Goal: Task Accomplishment & Management: Manage account settings

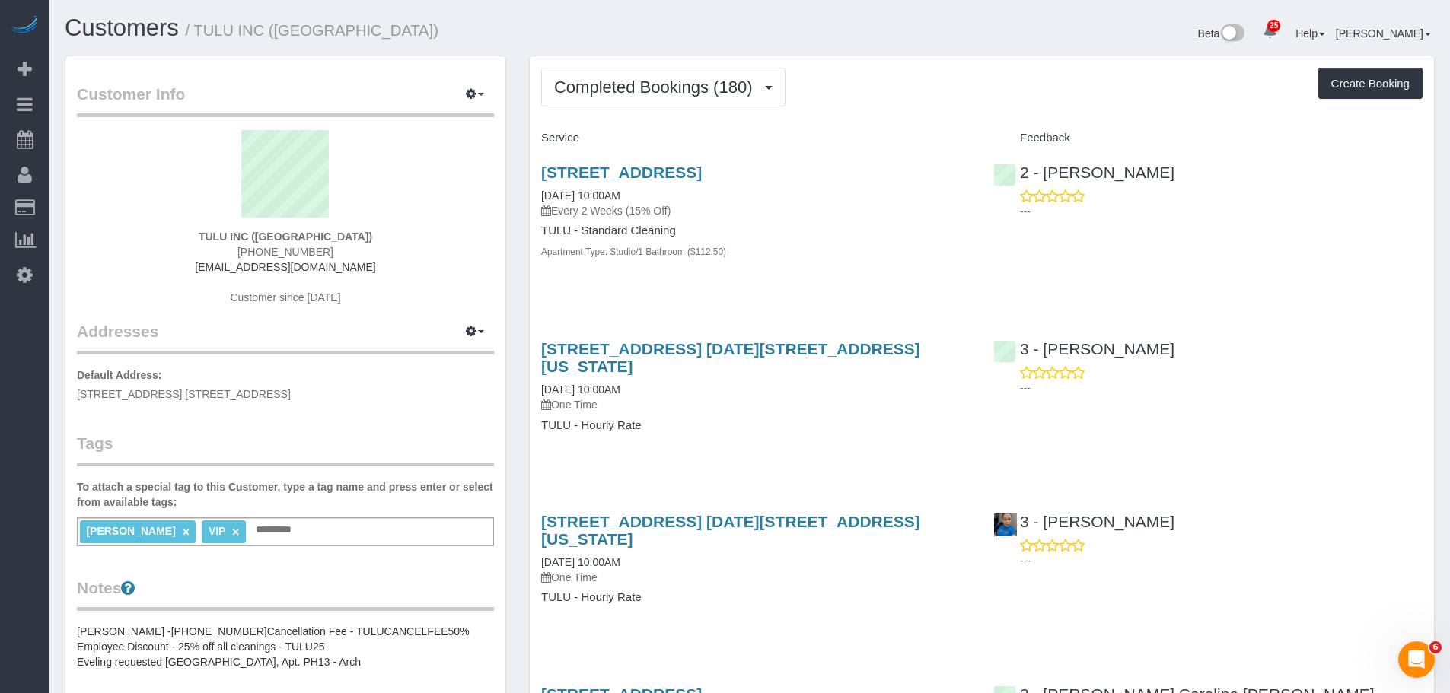
drag, startPoint x: 1014, startPoint y: 291, endPoint x: 987, endPoint y: 311, distance: 33.2
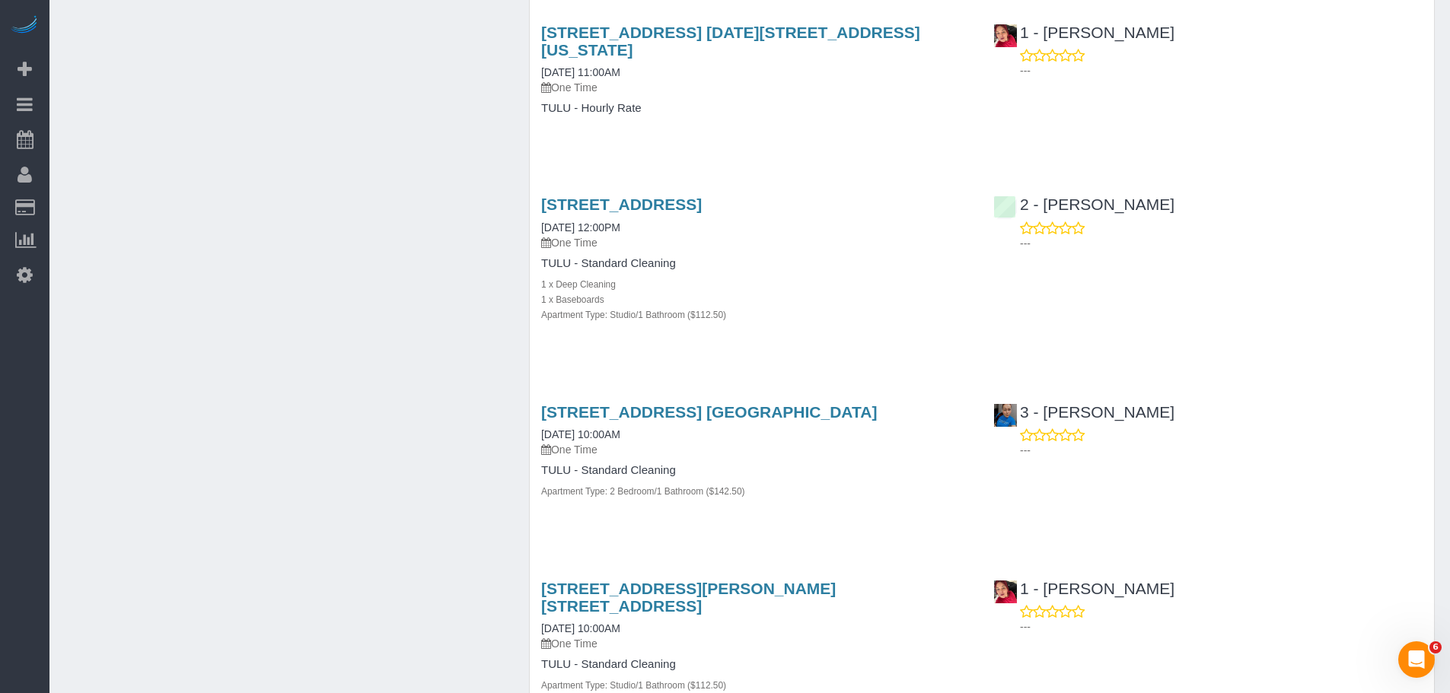
scroll to position [1827, 0]
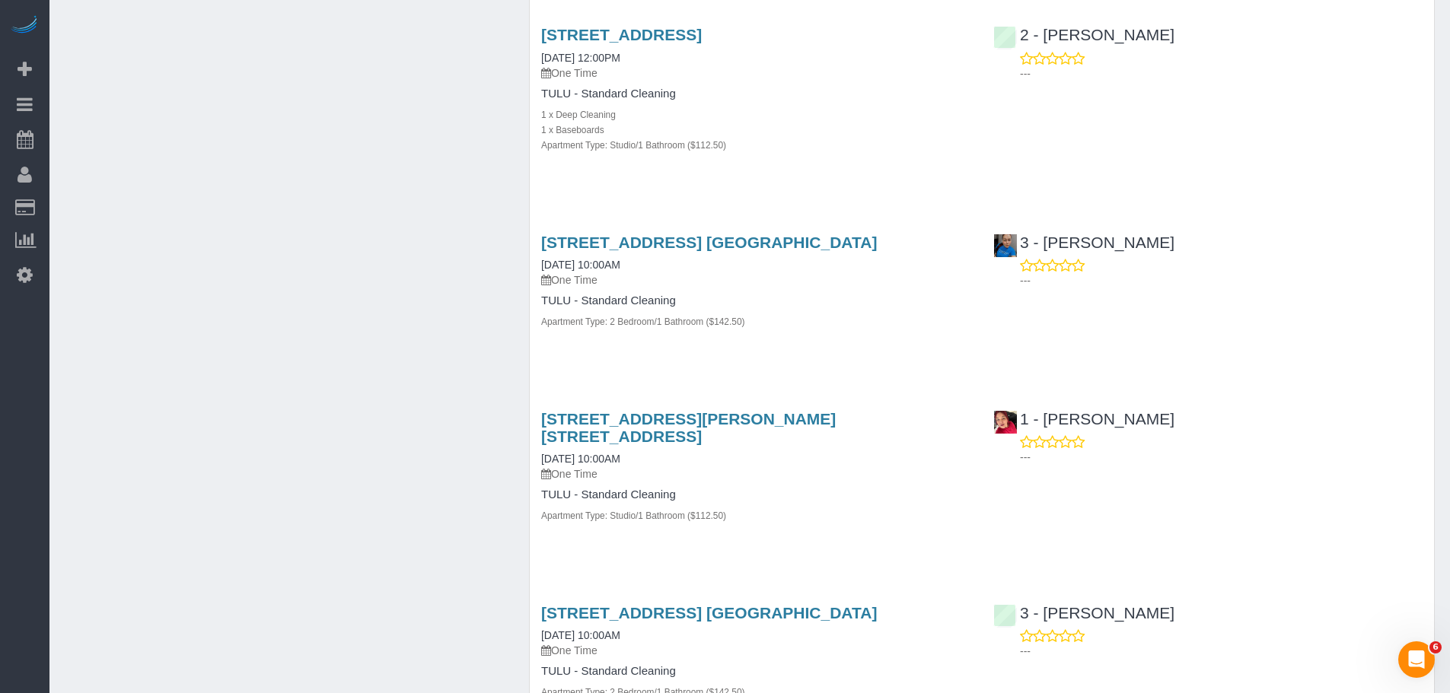
click at [901, 332] on div "1101 President Street, Apt. Ph13, Brooklyn, NY 11225 06/27/2025 10:00AM One Tim…" at bounding box center [756, 290] width 452 height 139
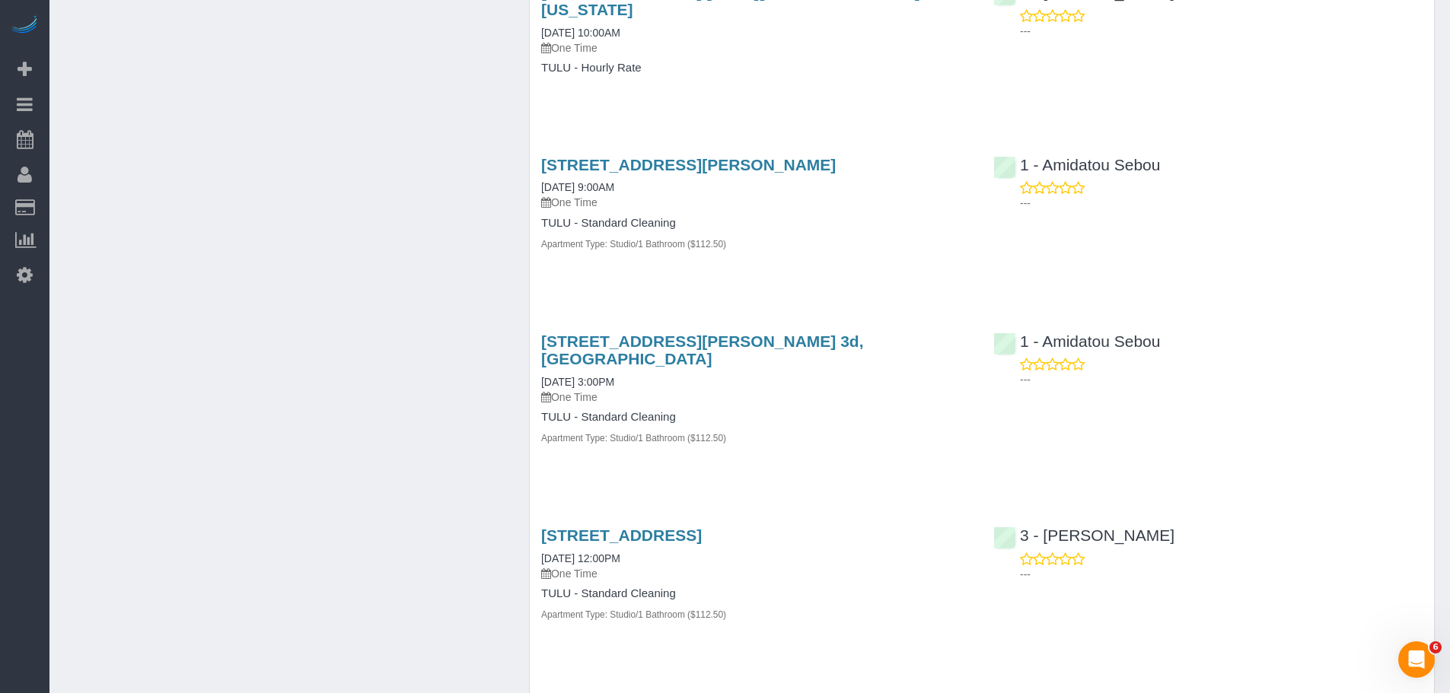
scroll to position [3273, 0]
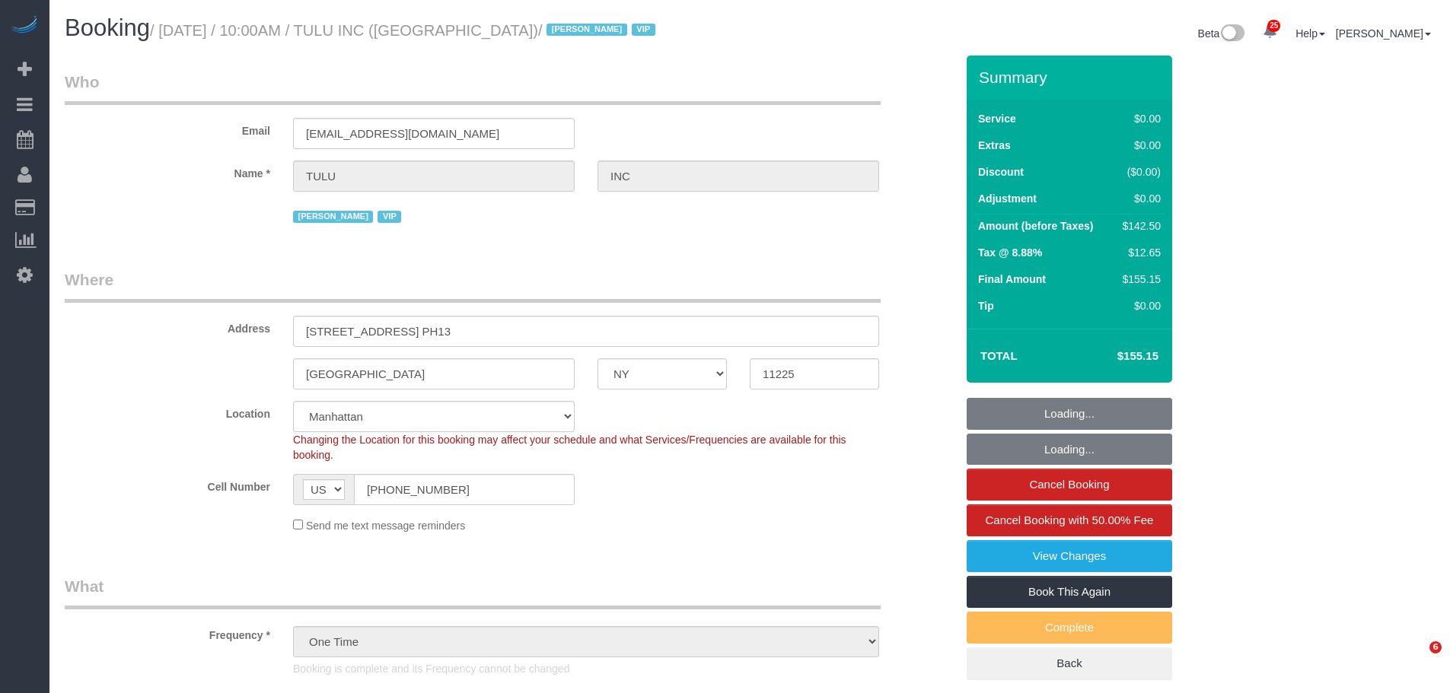
select select "NY"
select select "number:89"
select select "number:90"
select select "number:15"
select select "number:5"
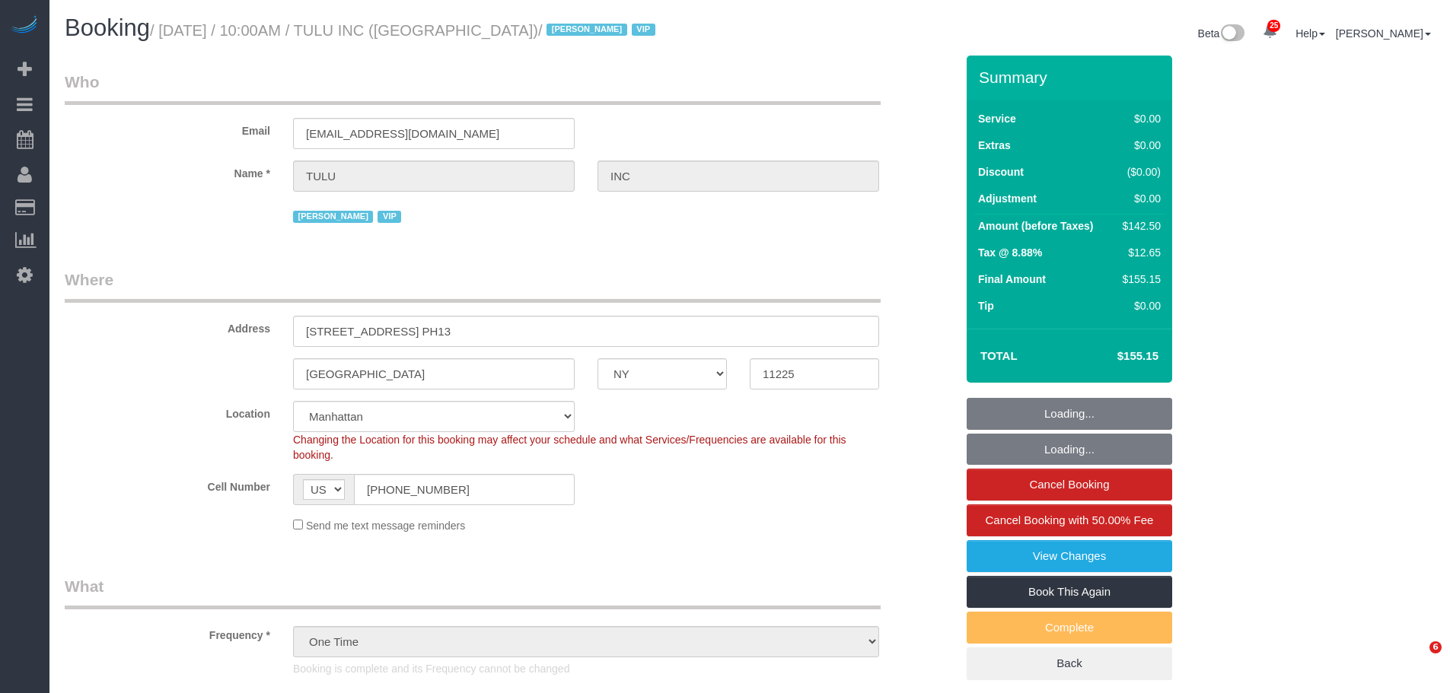
select select "3"
select select "spot1"
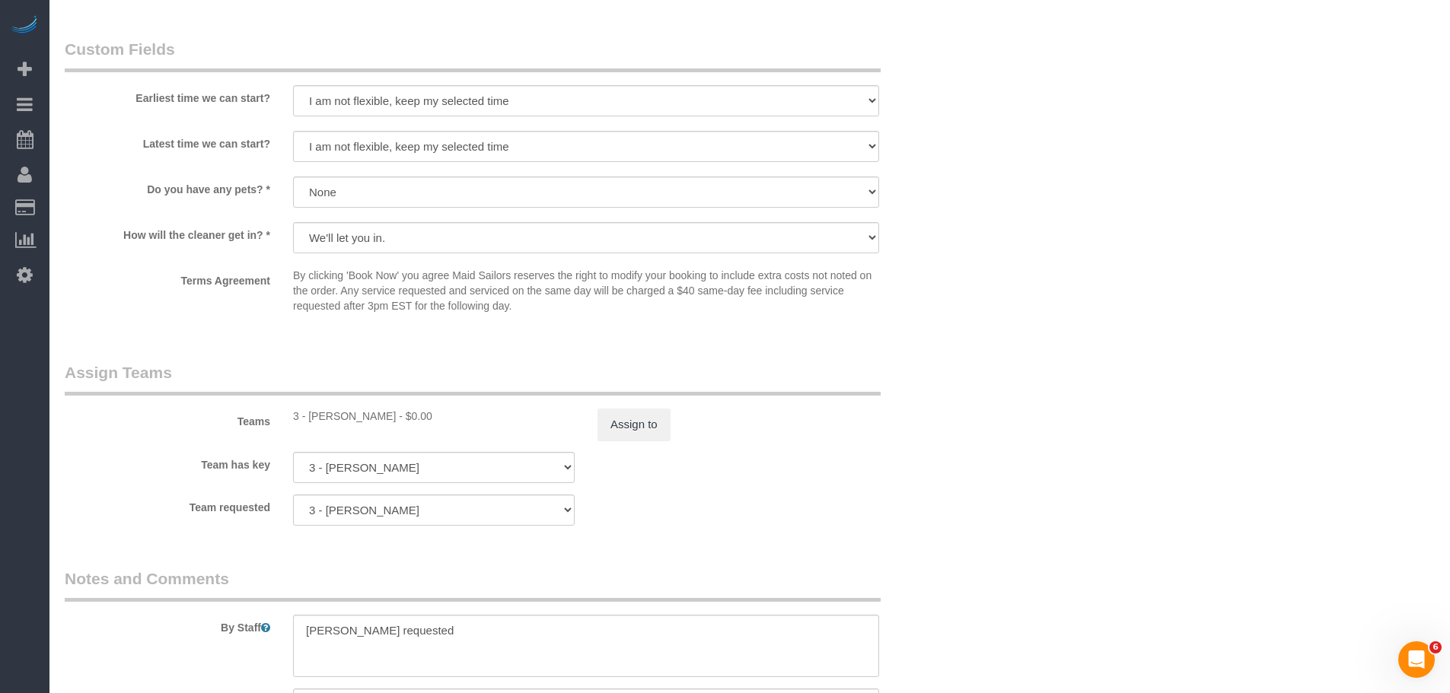
scroll to position [1675, 0]
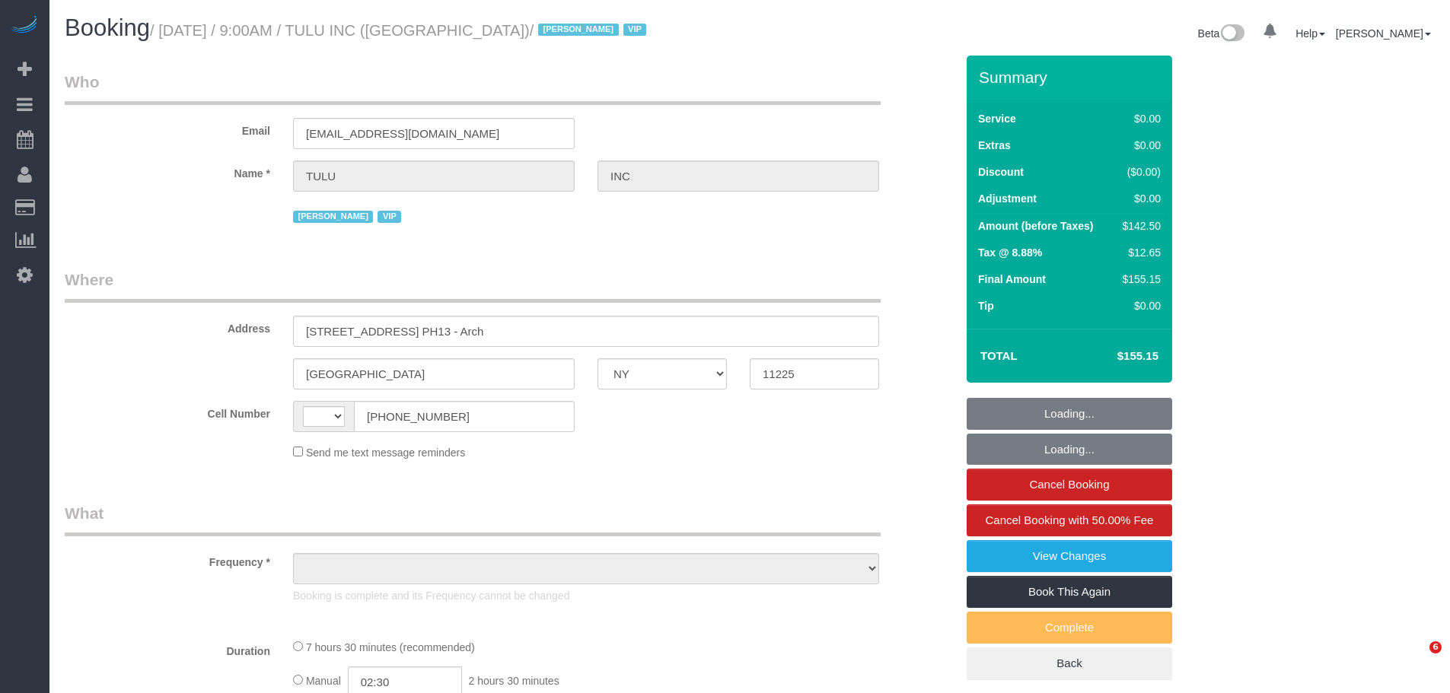
select select "NY"
select select "string:[GEOGRAPHIC_DATA]"
select select "3"
select select "number:89"
select select "number:90"
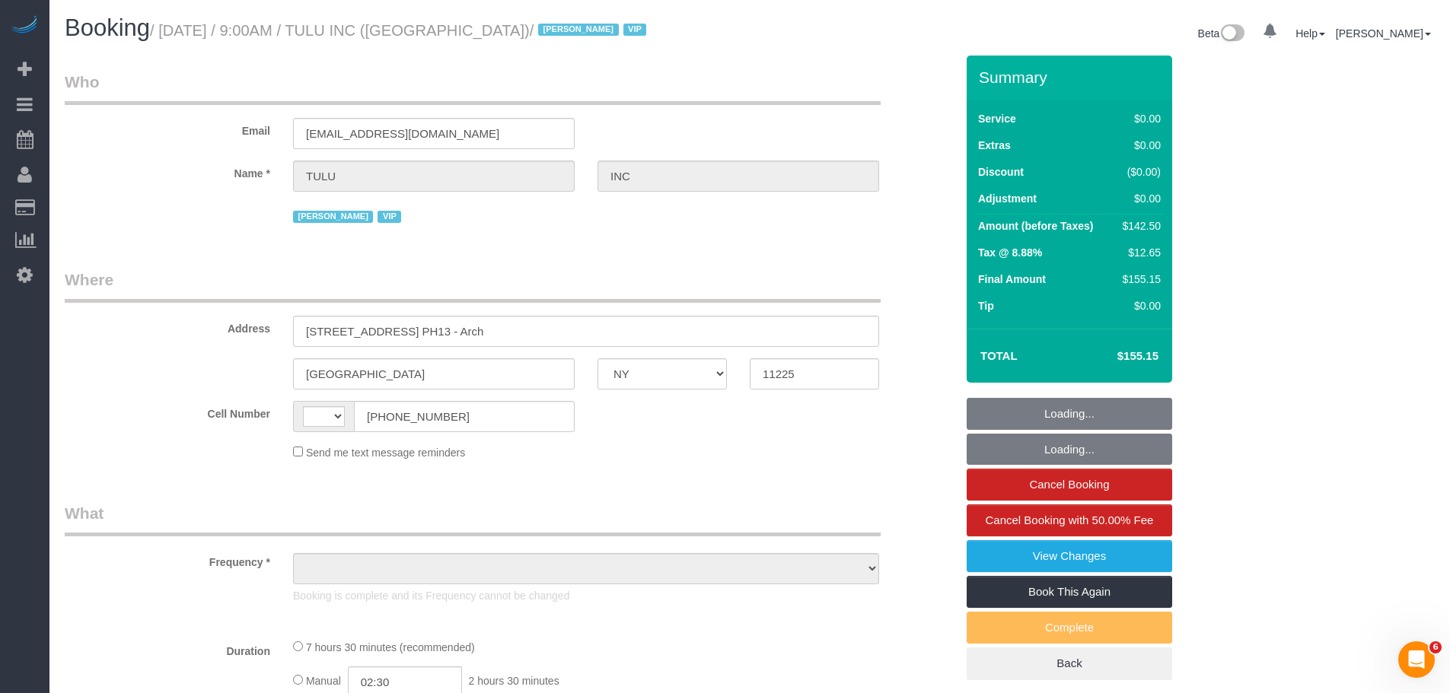
select select "number:15"
select select "number:5"
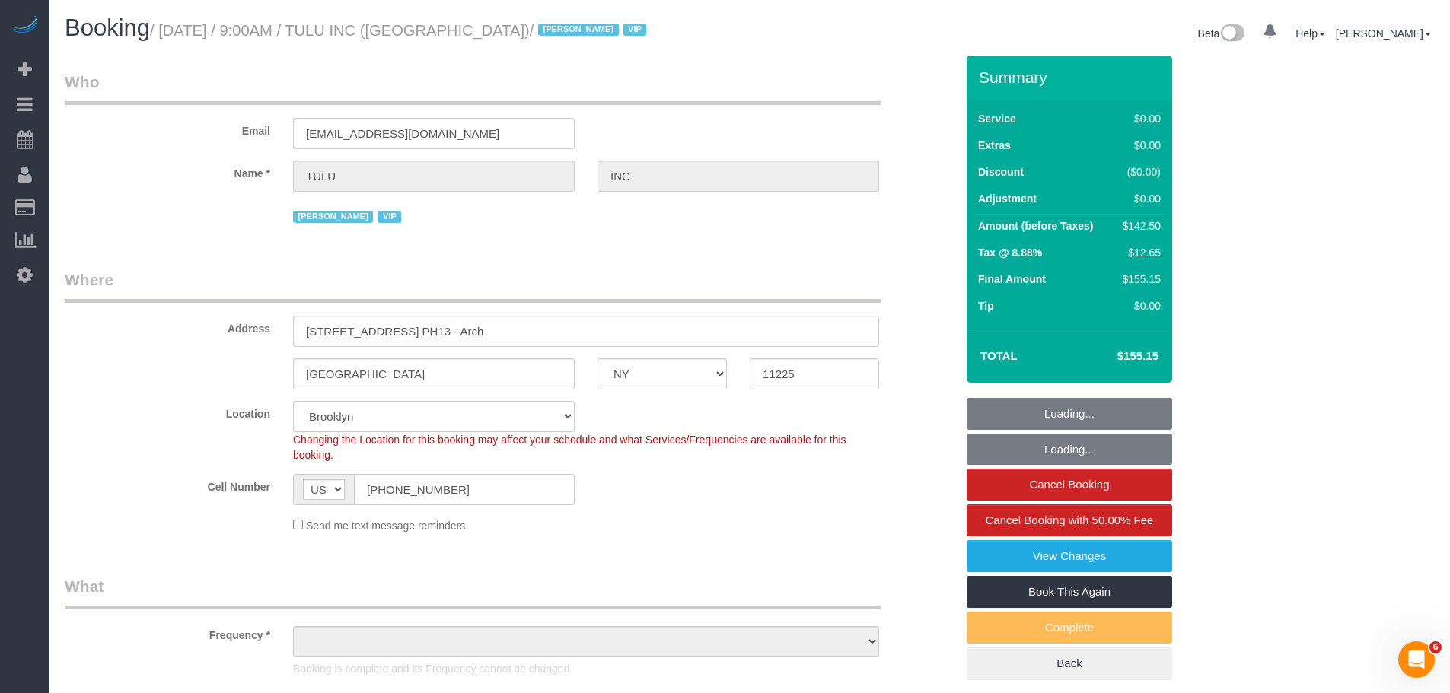
select select "object:1044"
select select "spot1"
select select "object:1480"
select select "3"
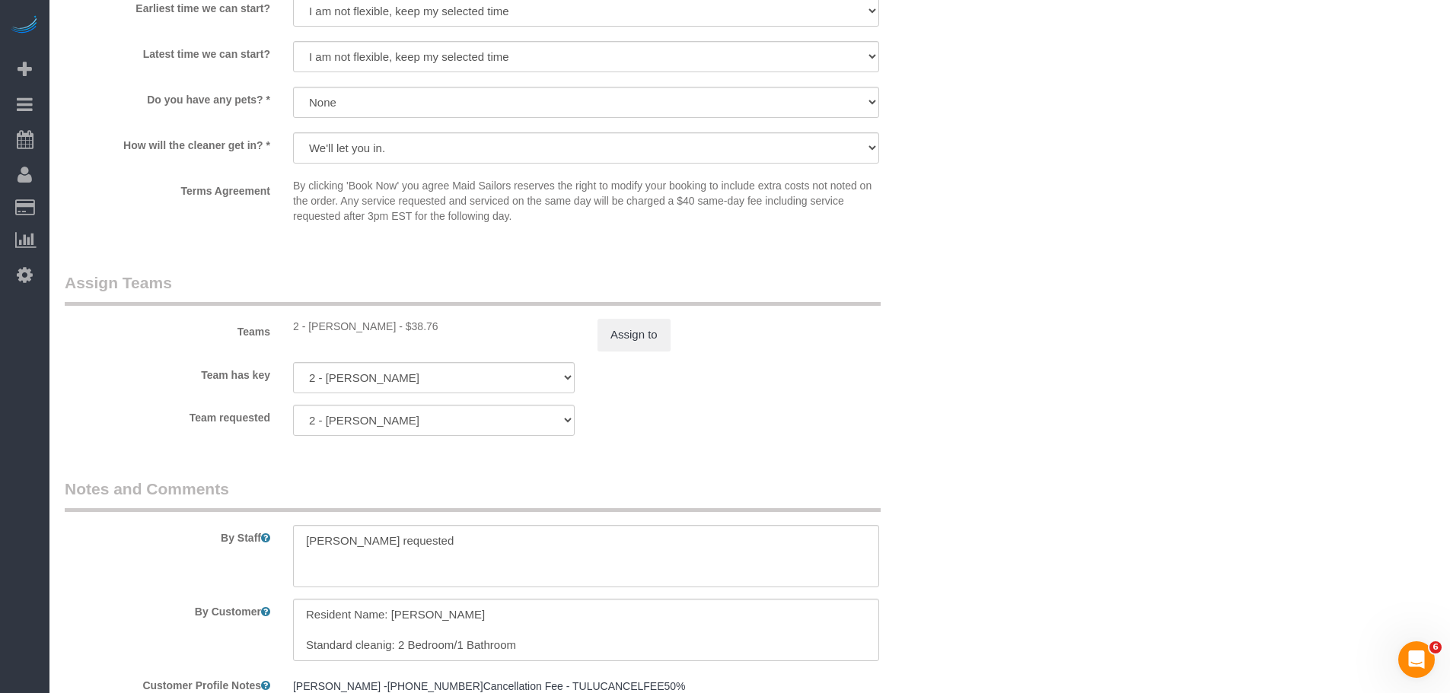
scroll to position [1827, 0]
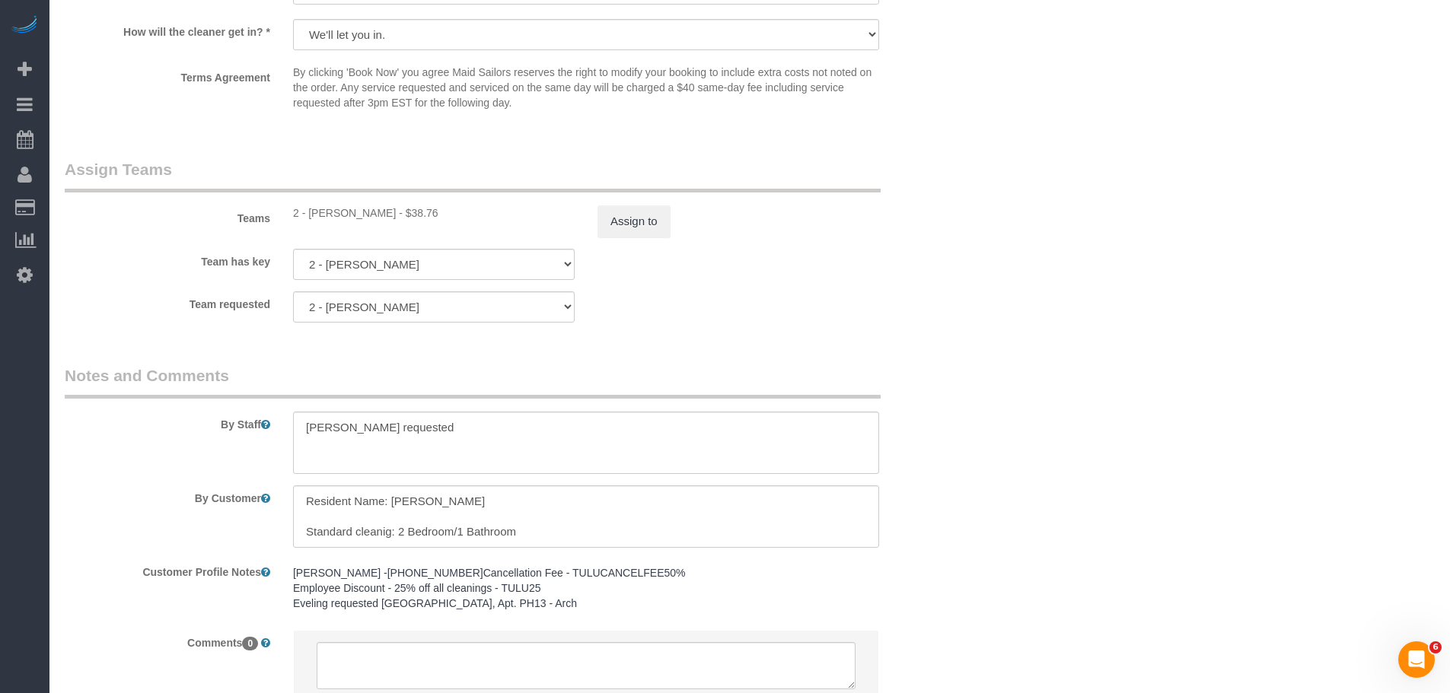
click at [875, 305] on div "Team requested 2 - Eveling Mercado 000- Donna Mercado 000 - Partnerships 000 - …" at bounding box center [509, 307] width 913 height 31
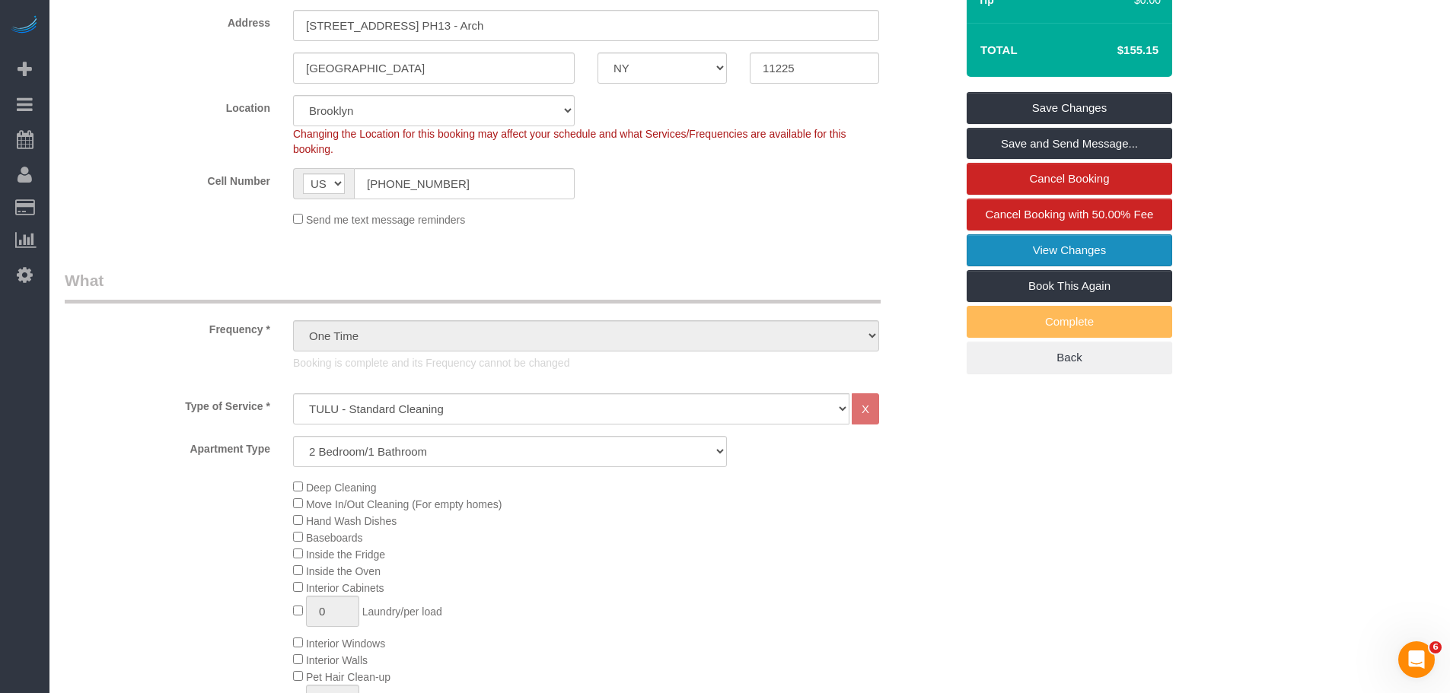
scroll to position [304, 0]
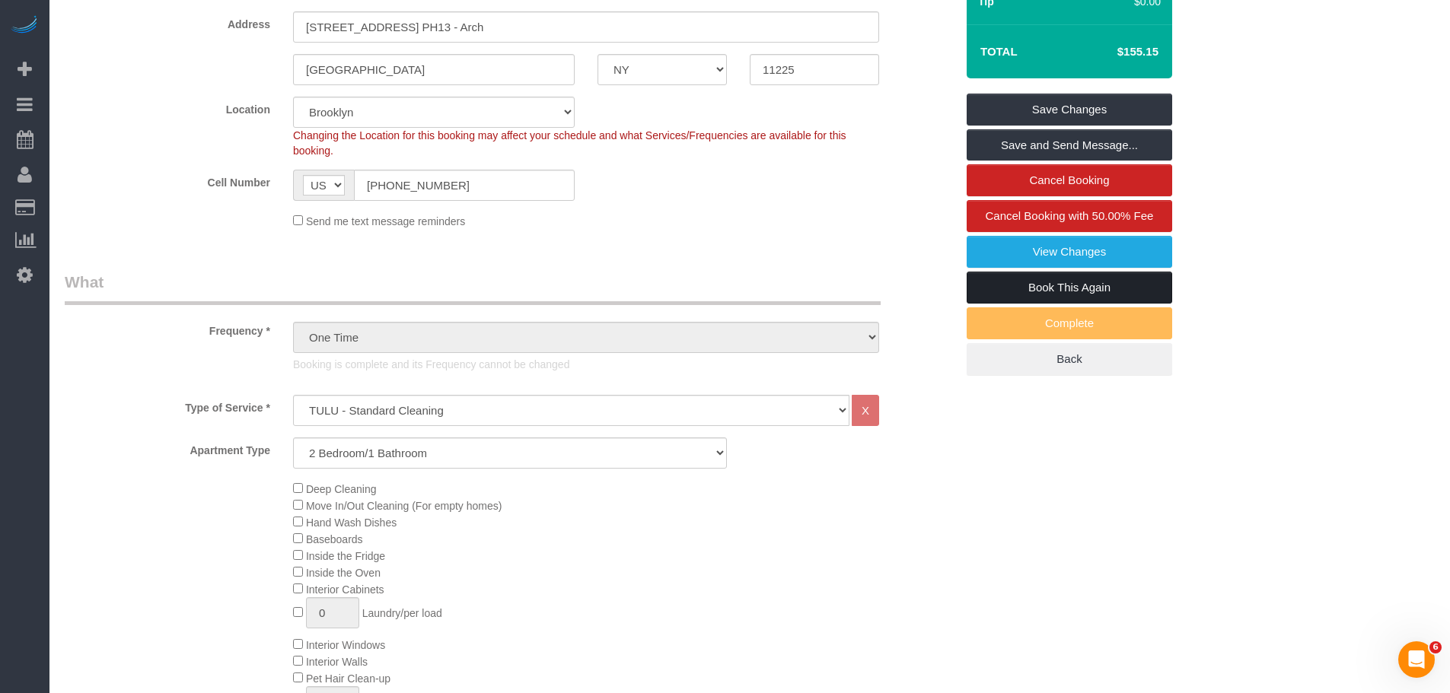
click at [1045, 290] on link "Book This Again" at bounding box center [1070, 288] width 206 height 32
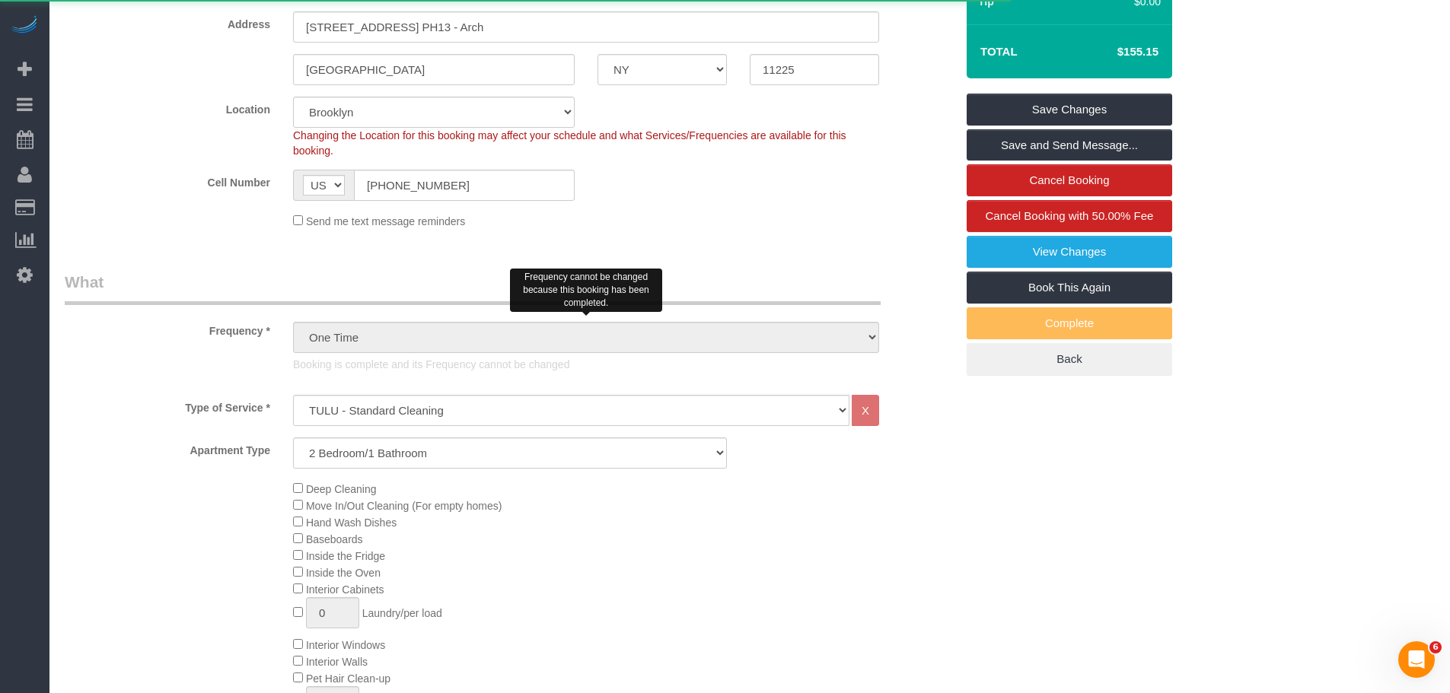
select select "NY"
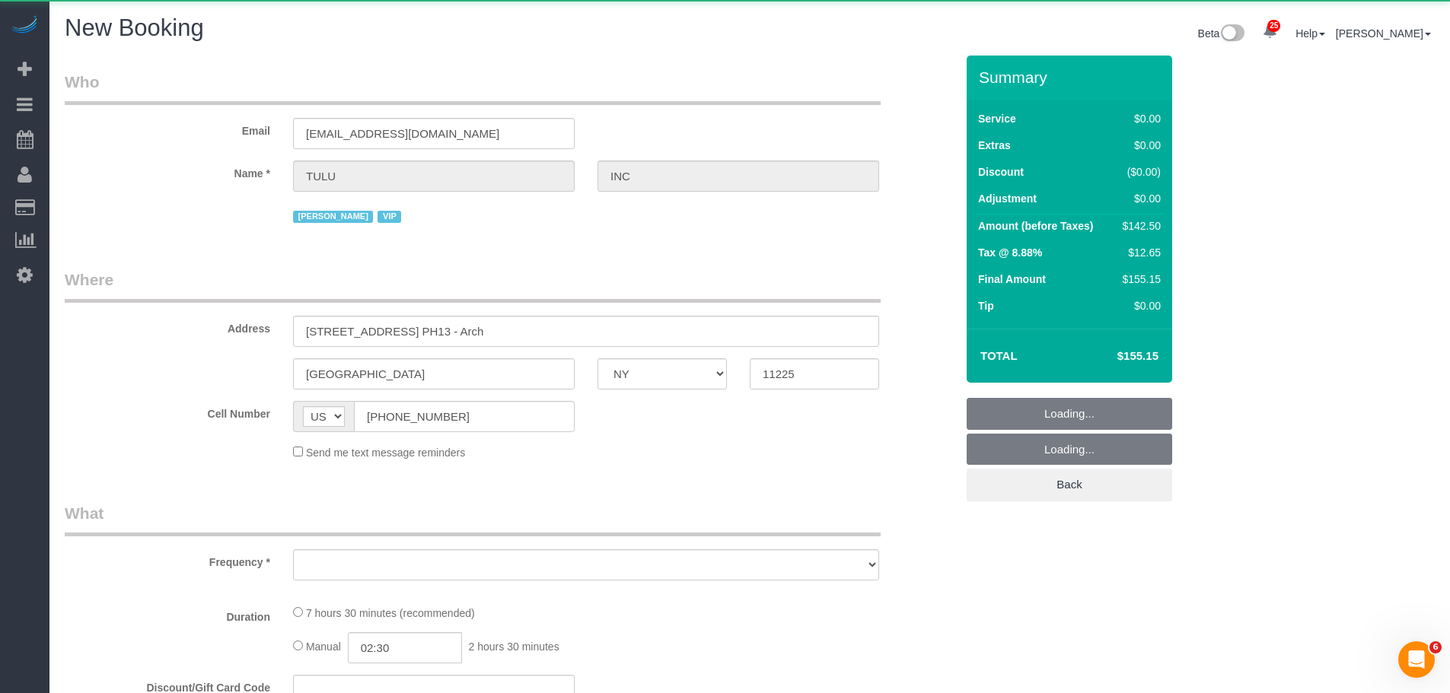
select select "string:stripe"
select select "number:89"
select select "number:90"
select select "number:15"
select select "number:5"
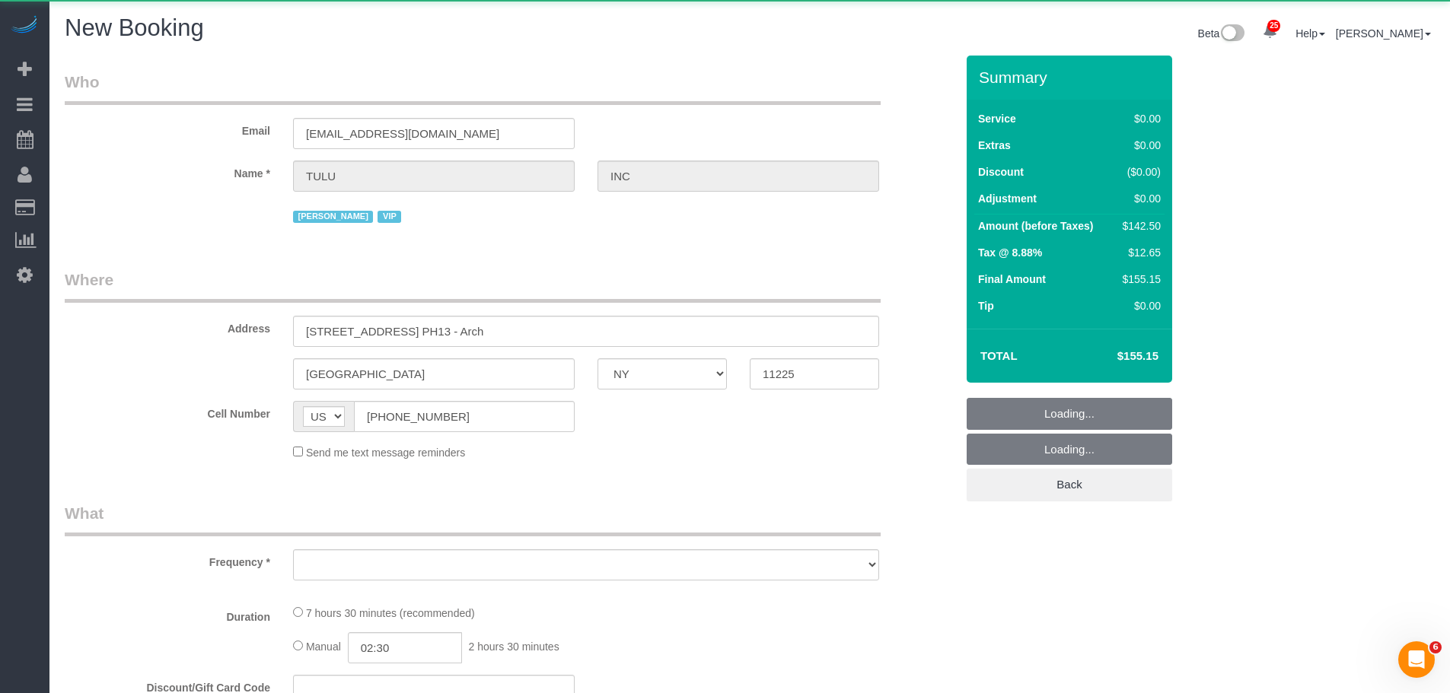
select select "object:2290"
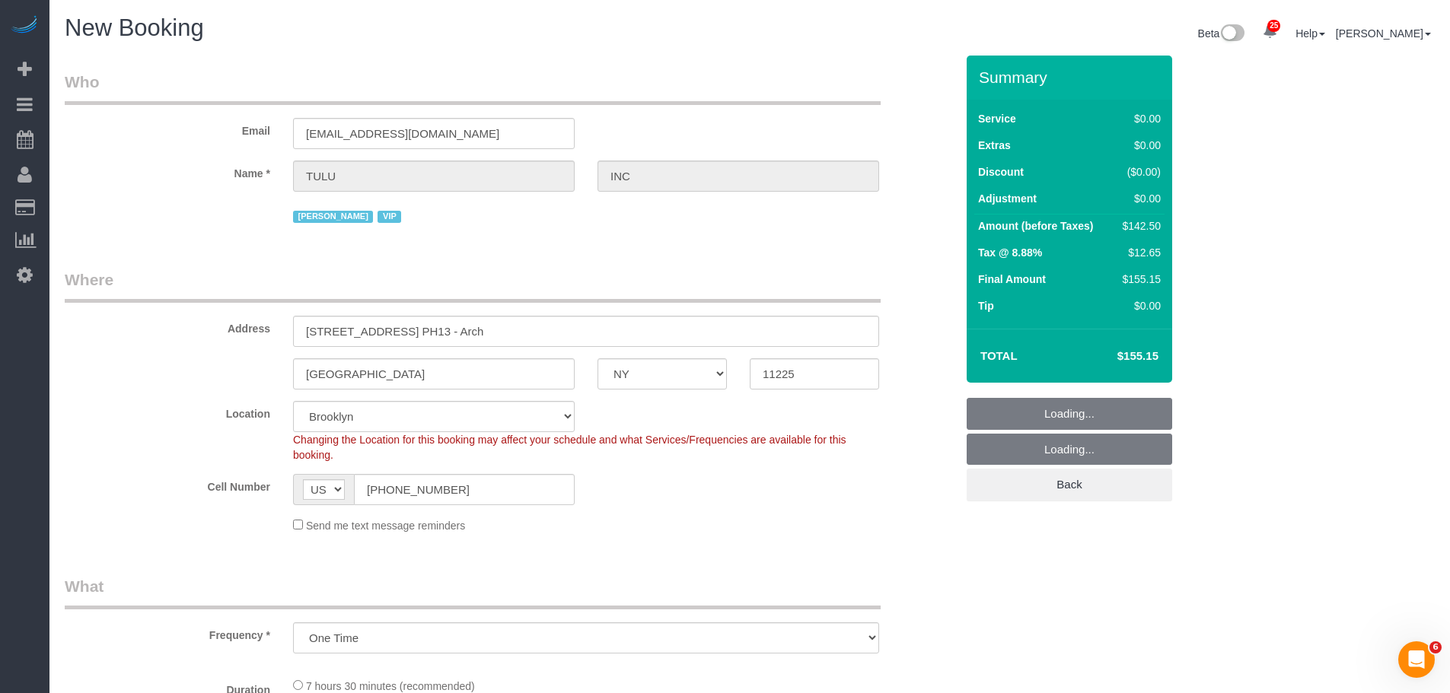
select select "3"
select select "object:2775"
select select "3"
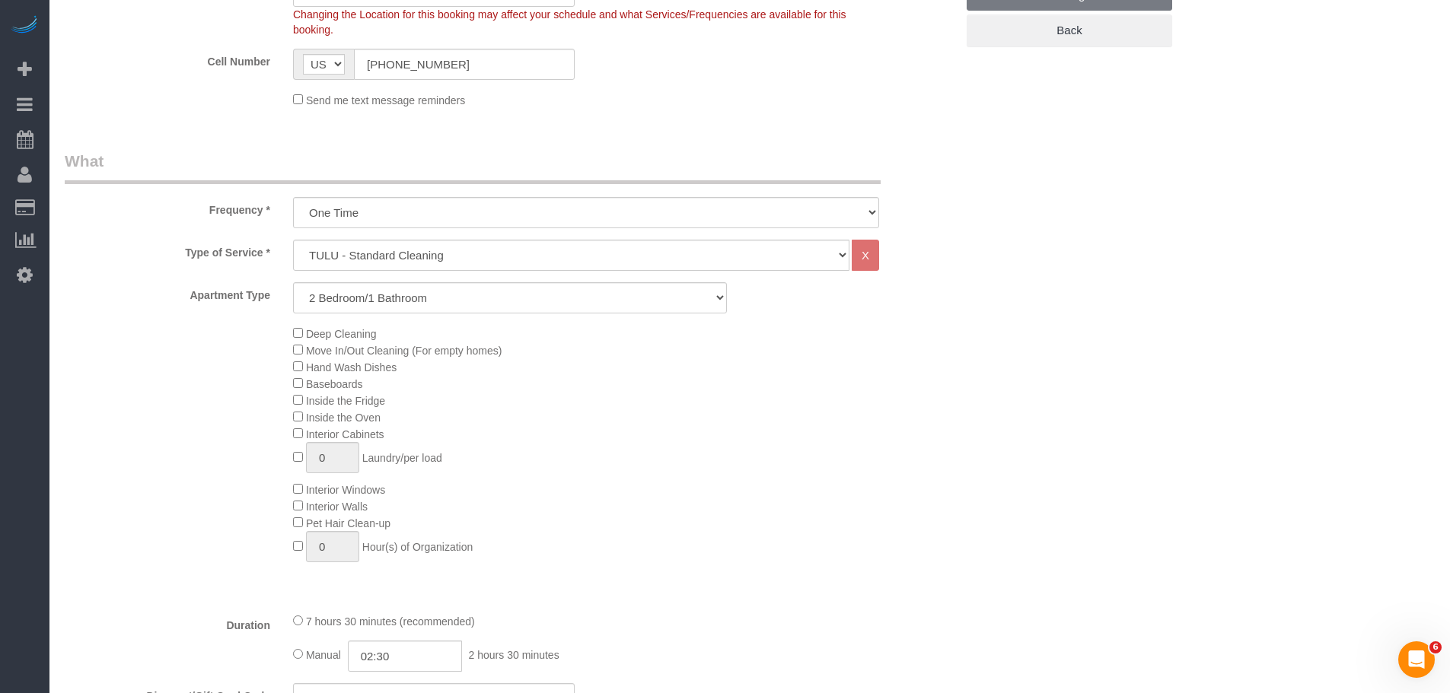
scroll to position [457, 0]
select select "2"
select select "object:2811"
select select "3"
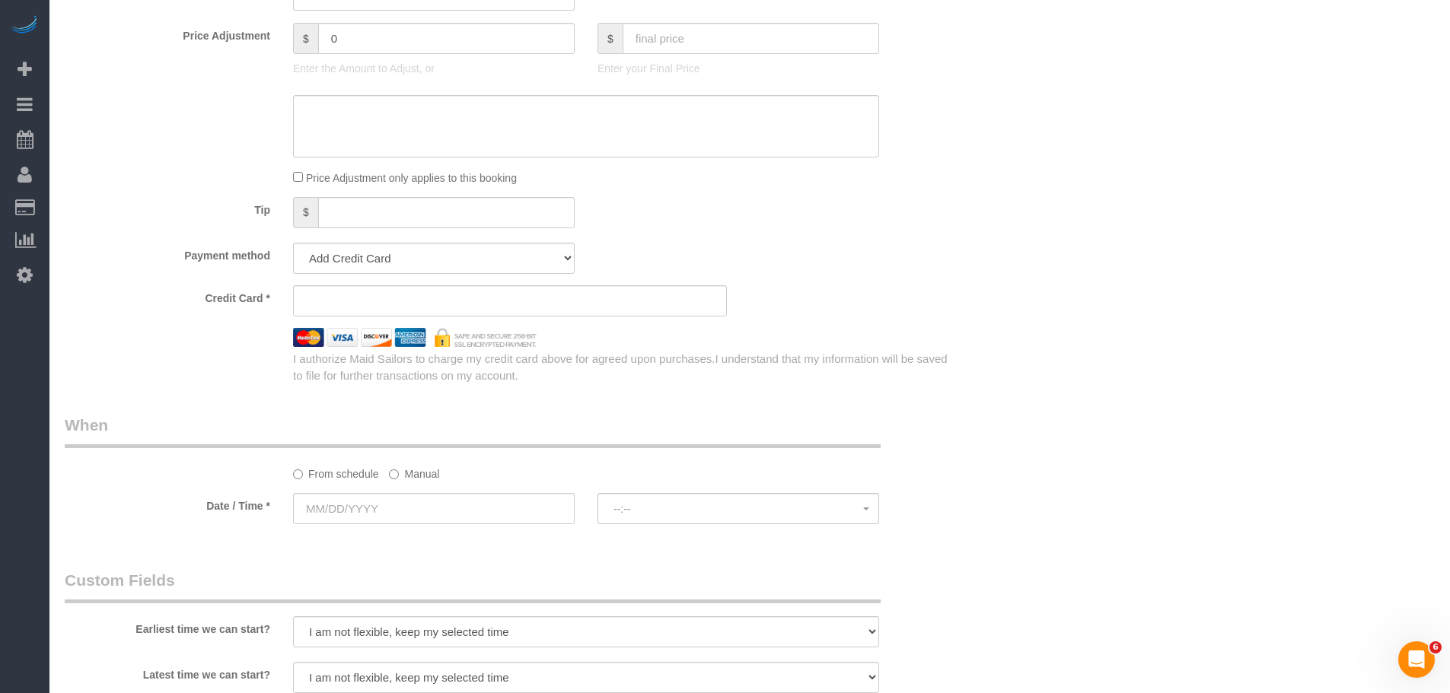
scroll to position [1294, 0]
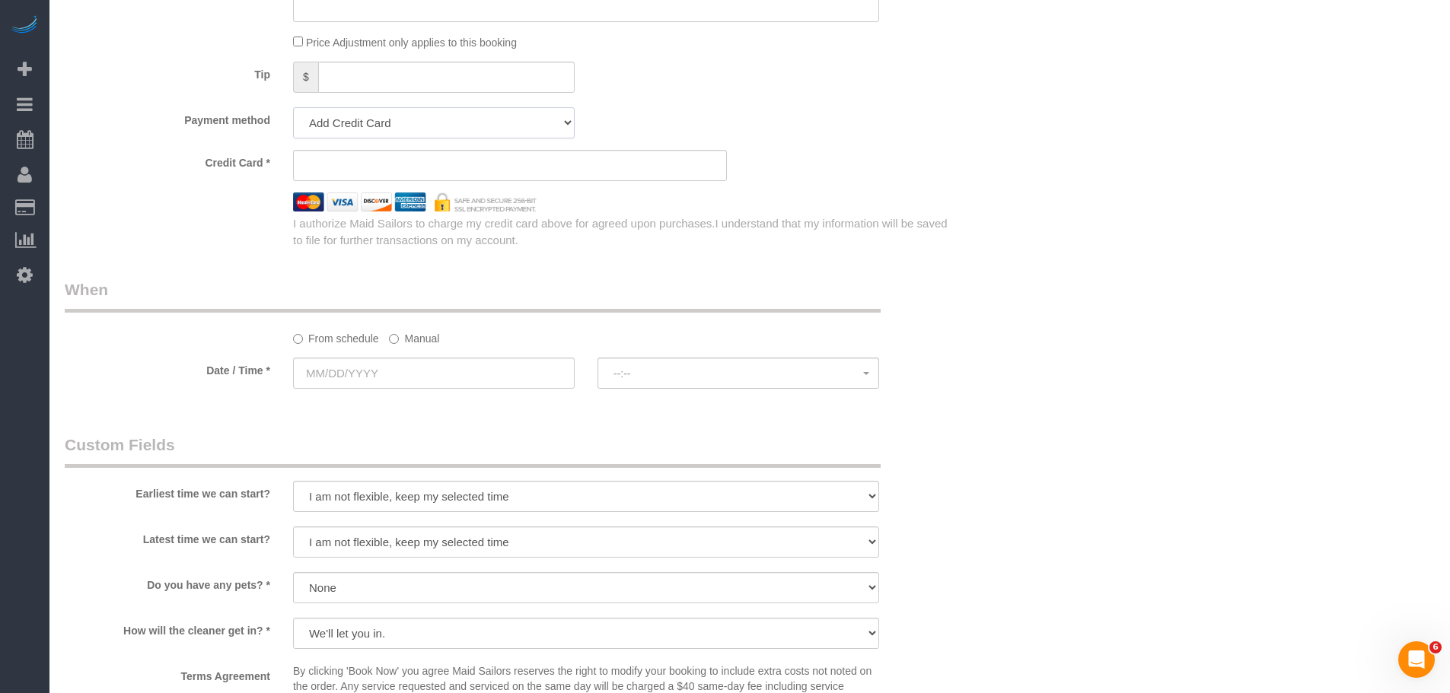
click at [487, 116] on select "Add Credit Card Cash Check Paypal" at bounding box center [434, 122] width 282 height 31
select select "string:paypal"
click at [293, 107] on select "Add Credit Card Cash Check Paypal" at bounding box center [434, 122] width 282 height 31
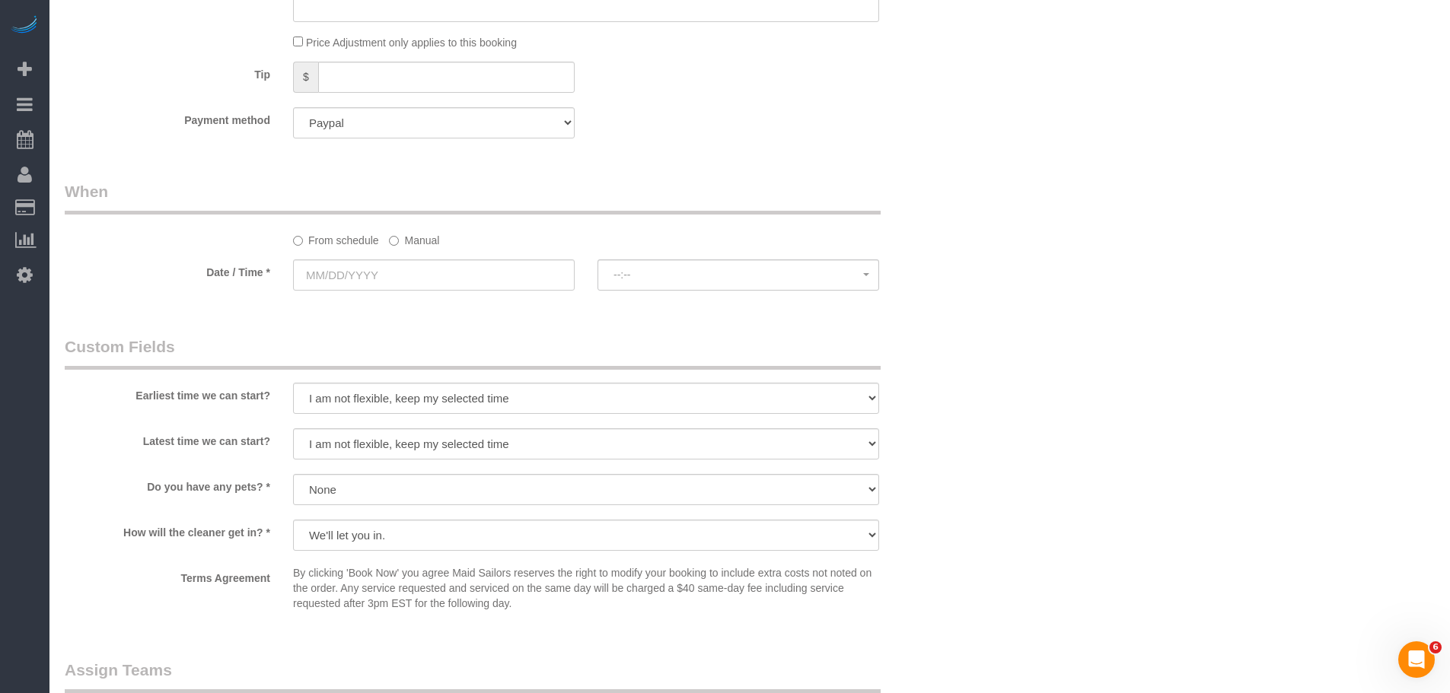
click at [820, 127] on div "Payment method Add Credit Card Cash Check Paypal" at bounding box center [509, 122] width 913 height 31
click at [413, 238] on label "Manual" at bounding box center [414, 238] width 50 height 21
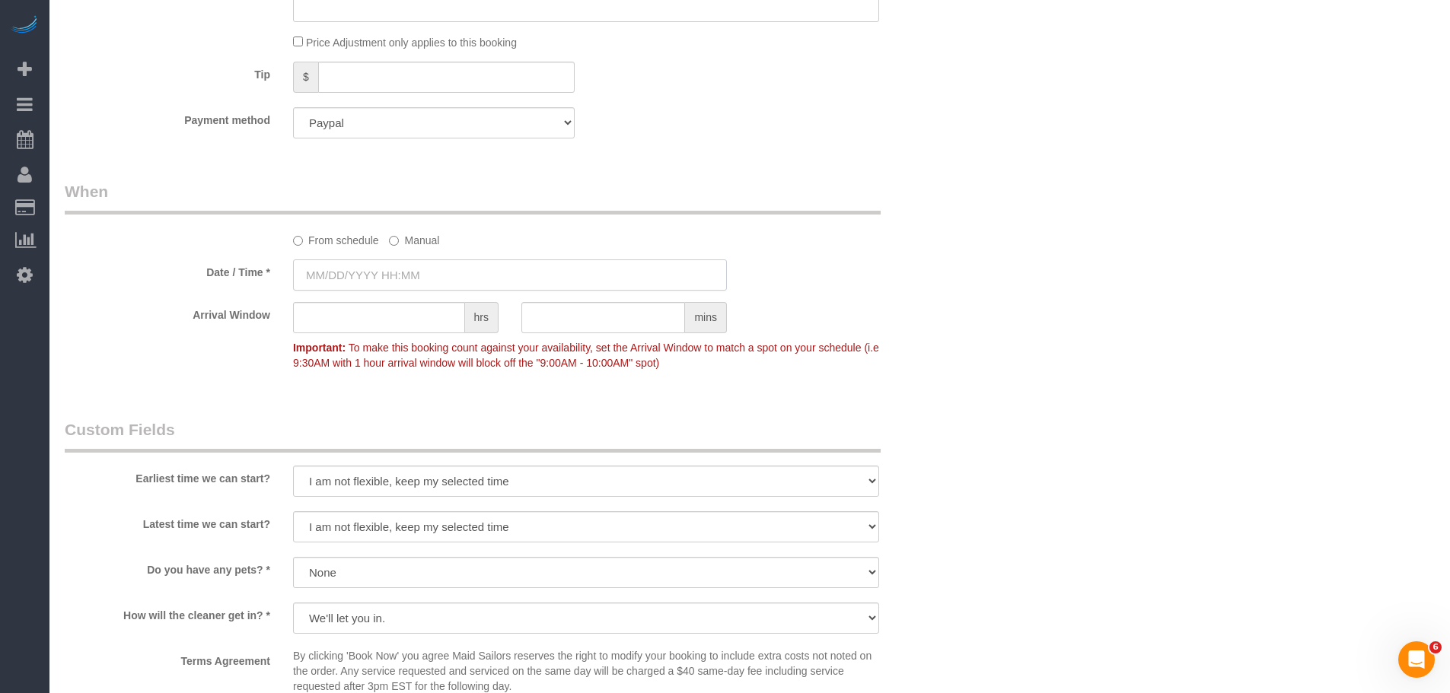
click at [407, 272] on input "text" at bounding box center [510, 275] width 434 height 31
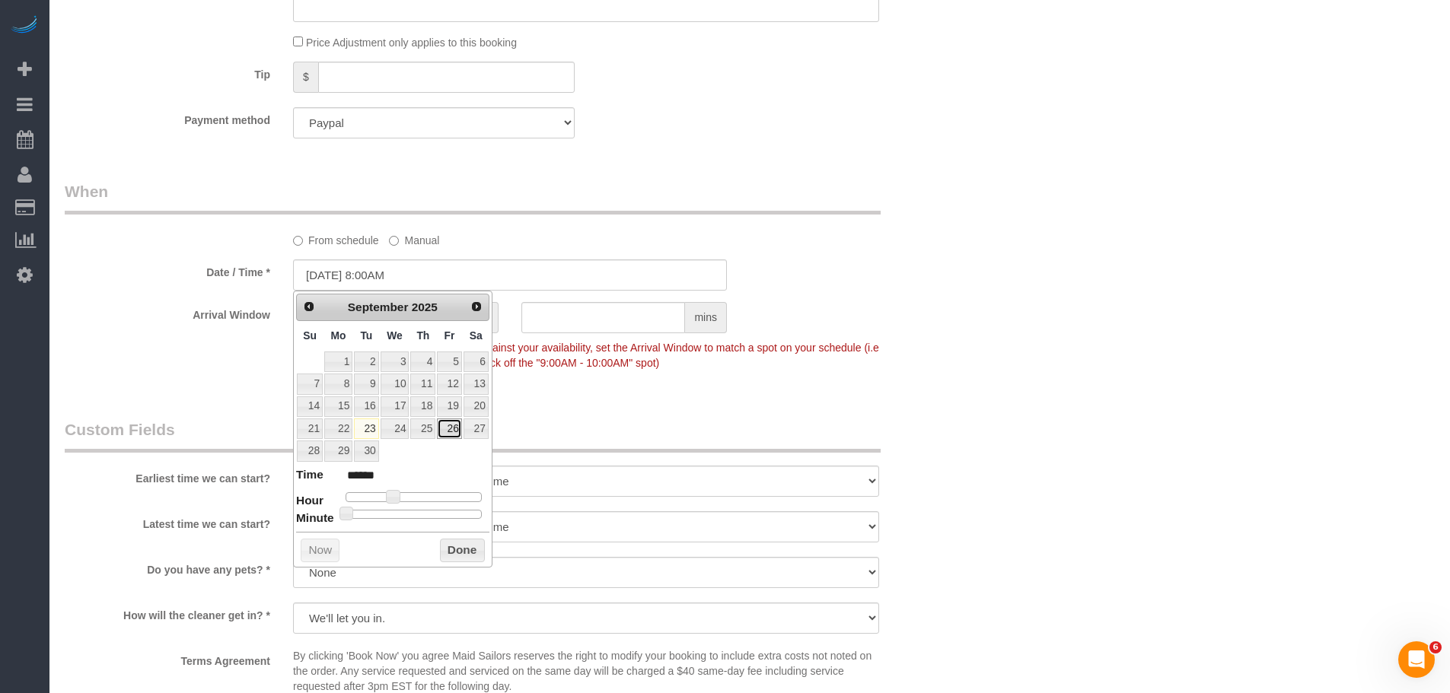
click at [448, 429] on link "26" at bounding box center [449, 429] width 24 height 21
click at [427, 503] on dl "Time ****** Hour Minute Second Millisecond Microsecond Time Zone ***** ***** **…" at bounding box center [392, 493] width 193 height 53
type input "09/26/2025 3:00PM"
type input "******"
click at [432, 496] on div at bounding box center [414, 497] width 136 height 9
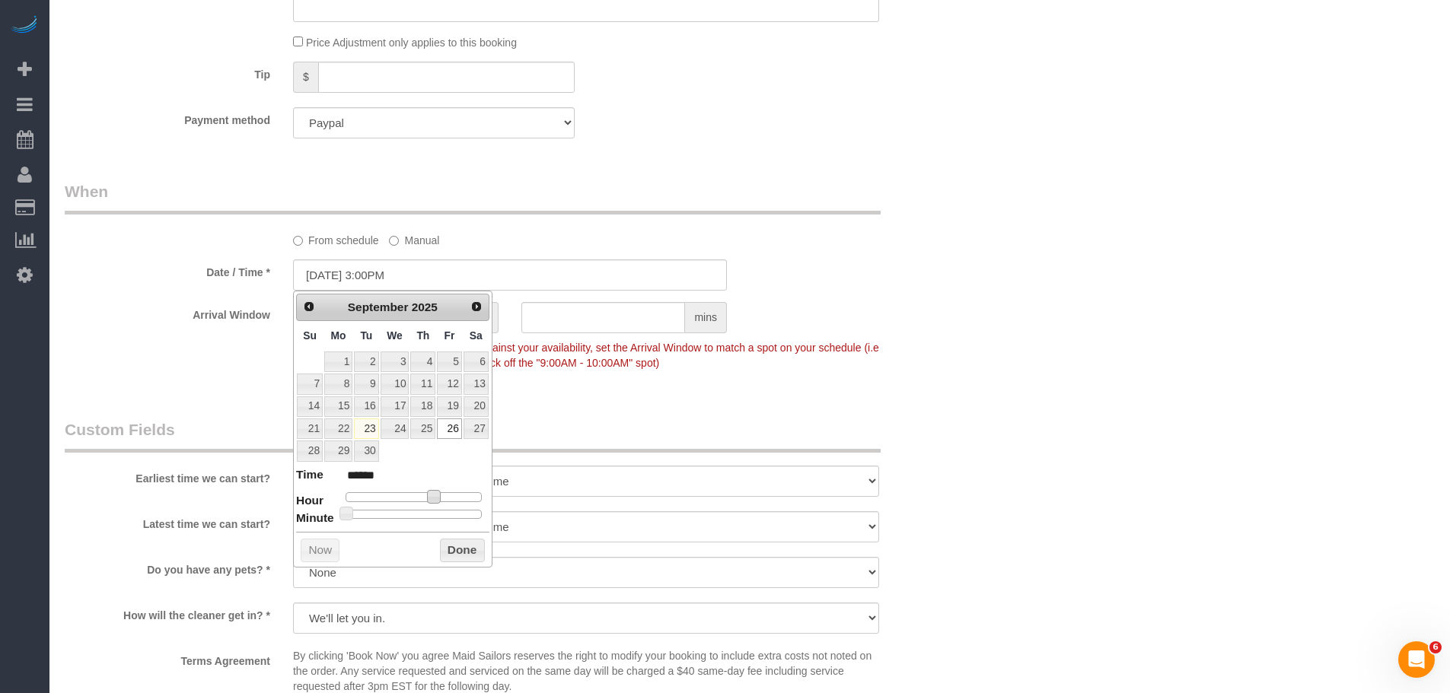
type input "09/26/2025 2:00PM"
type input "******"
click at [452, 554] on button "Done" at bounding box center [462, 551] width 45 height 24
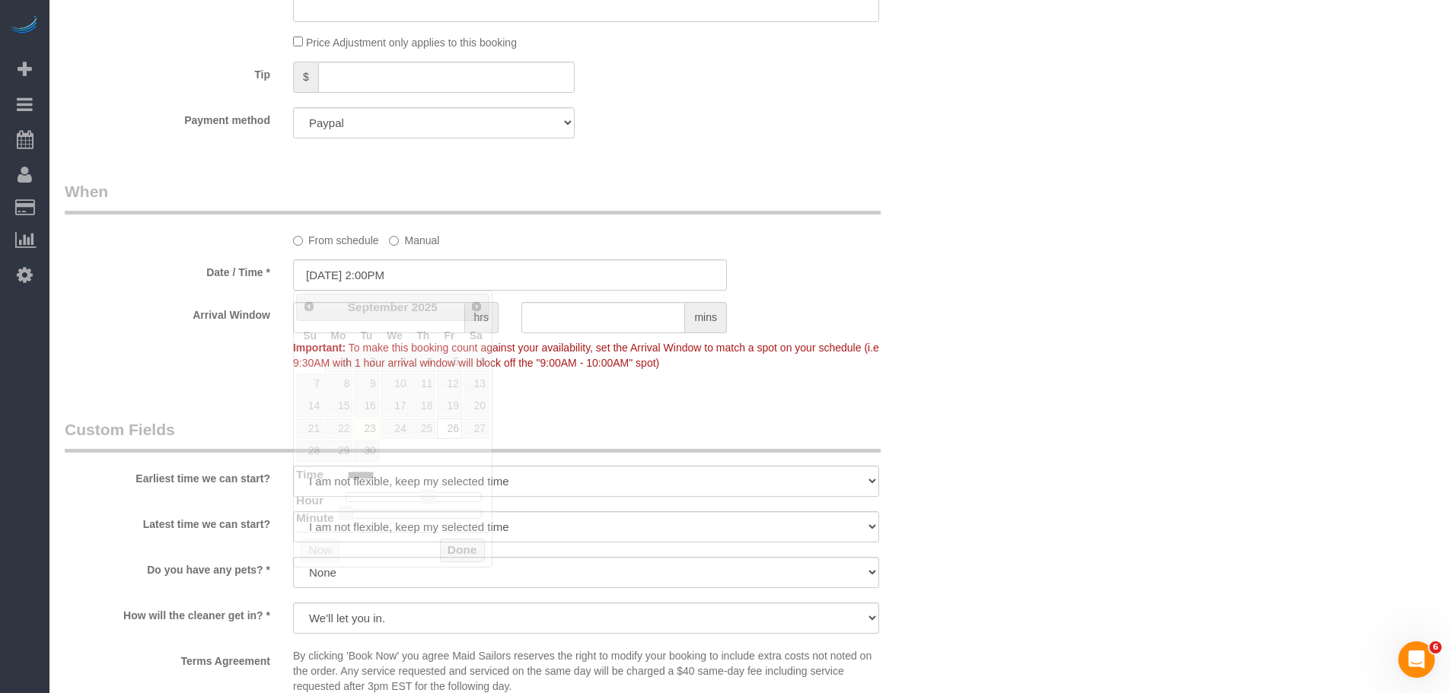
click at [935, 364] on div "Arrival Window hrs mins Important: To make this booking count against your avai…" at bounding box center [509, 339] width 913 height 75
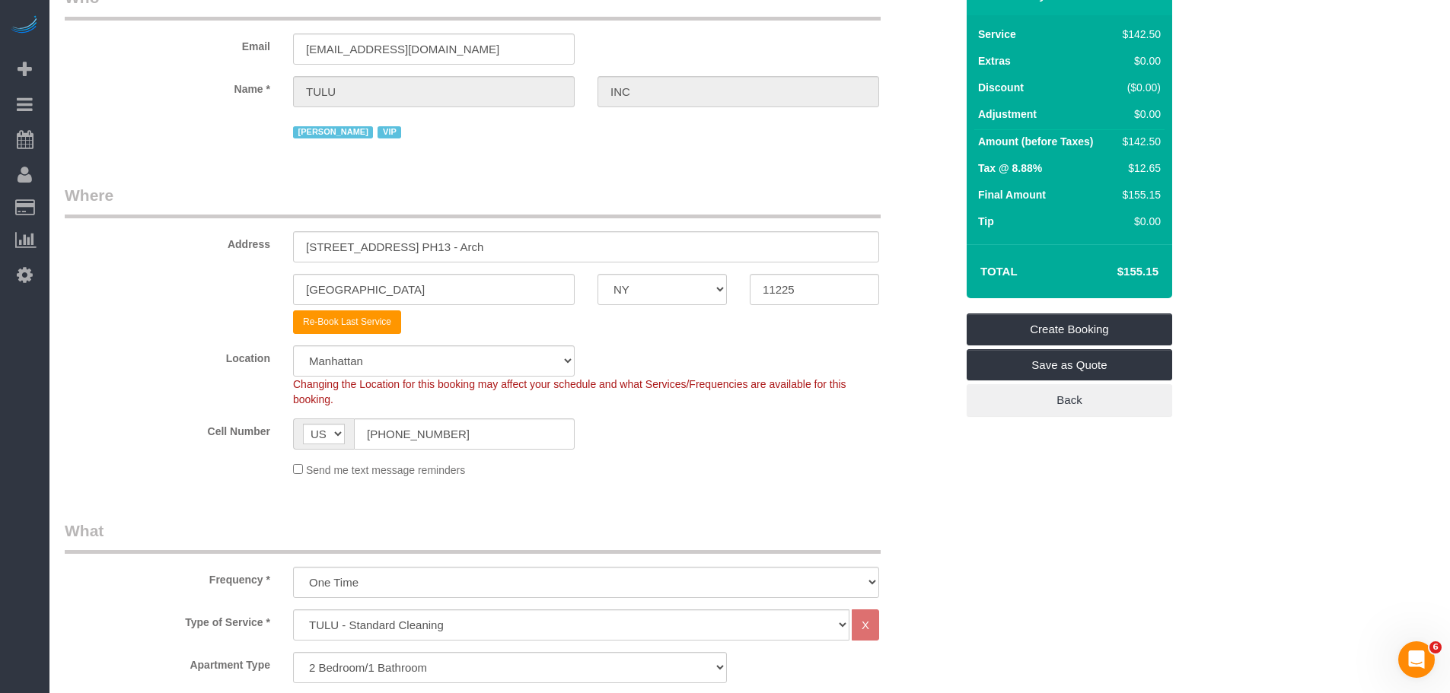
scroll to position [11, 0]
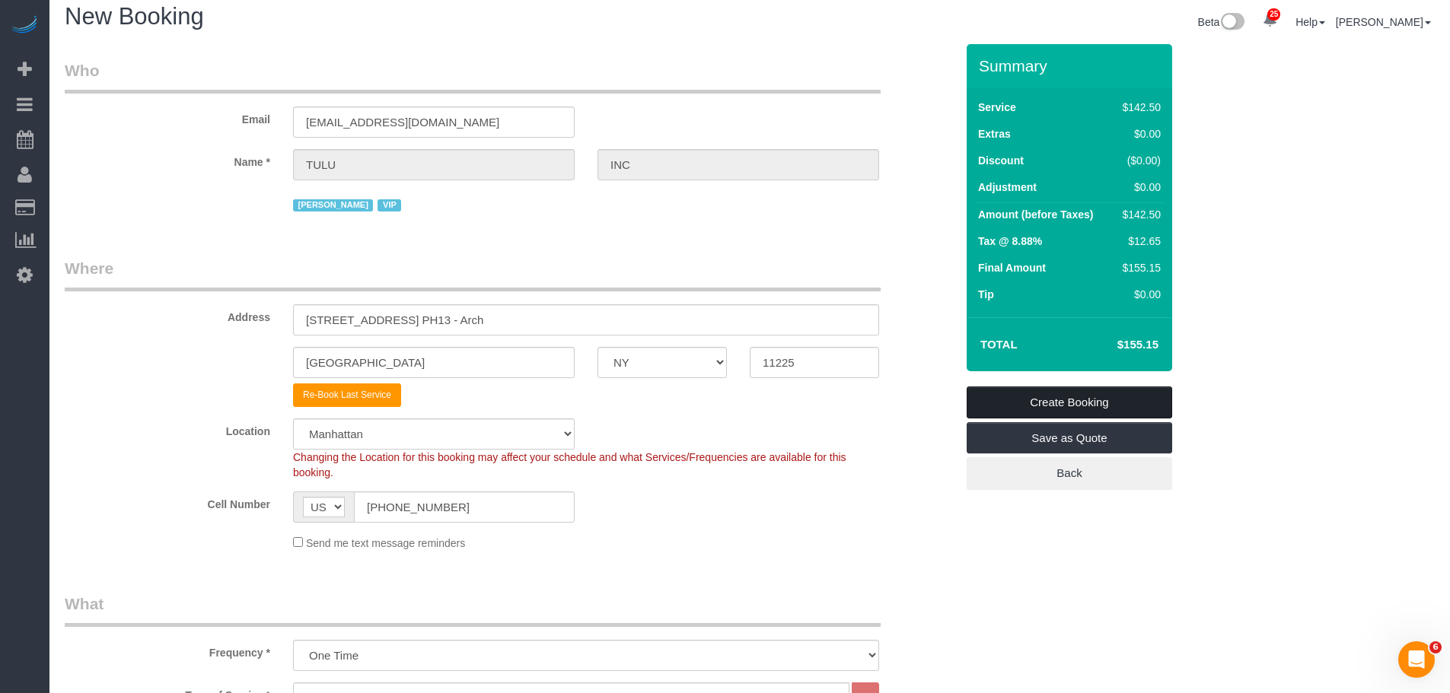
click at [1060, 400] on link "Create Booking" at bounding box center [1070, 403] width 206 height 32
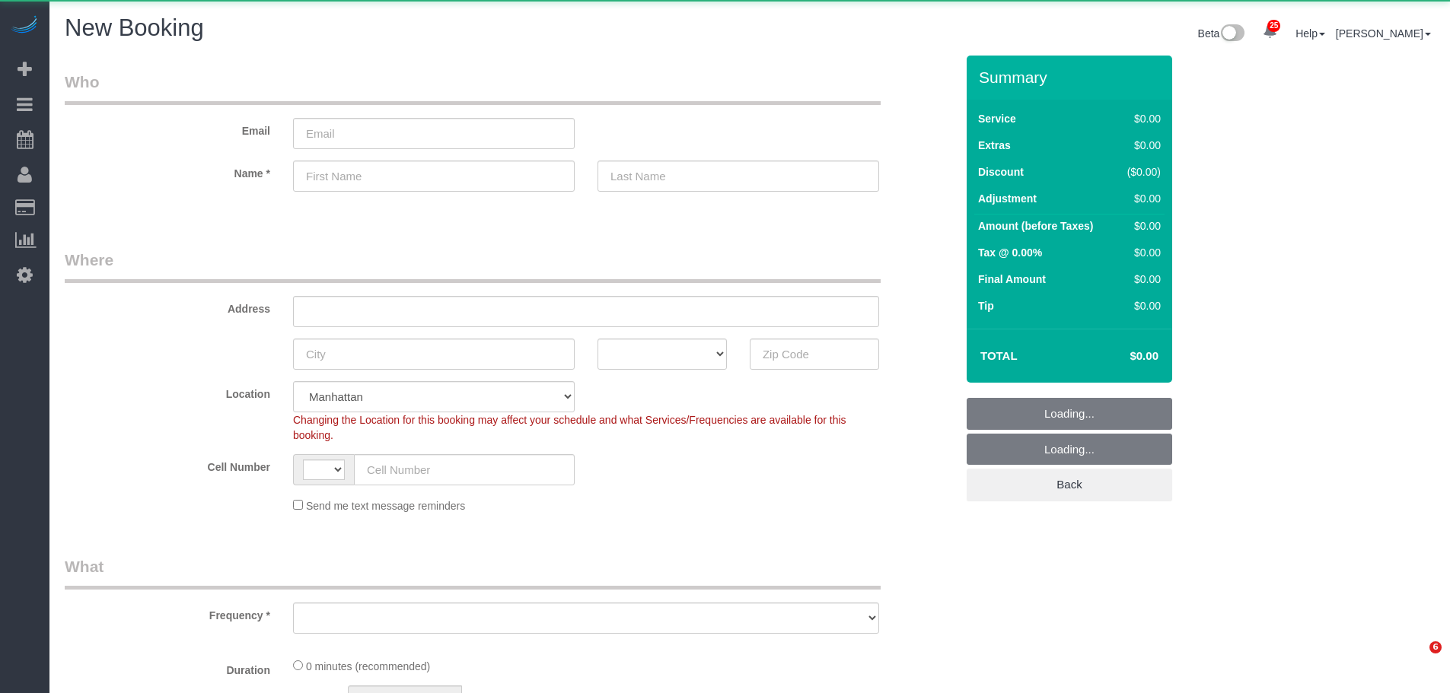
select select "number:89"
select select "number:90"
select select "string:[GEOGRAPHIC_DATA]"
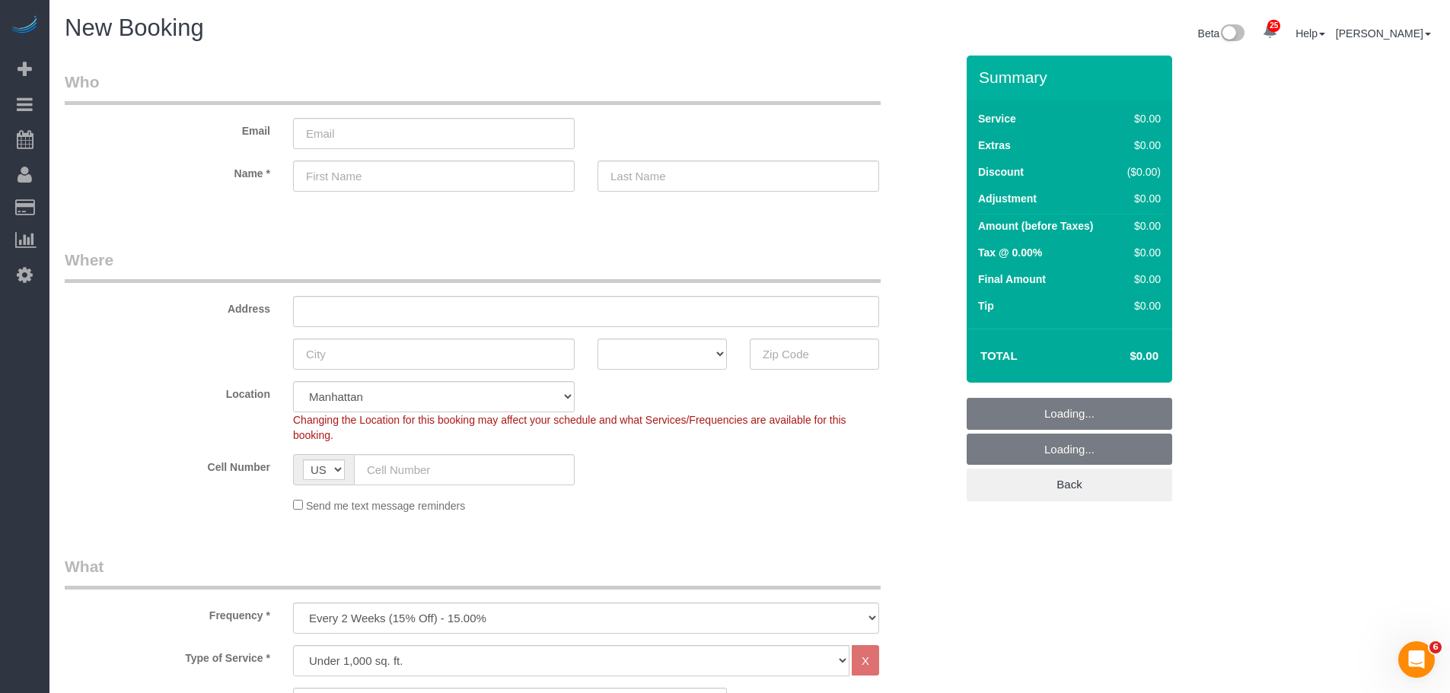
scroll to position [304, 0]
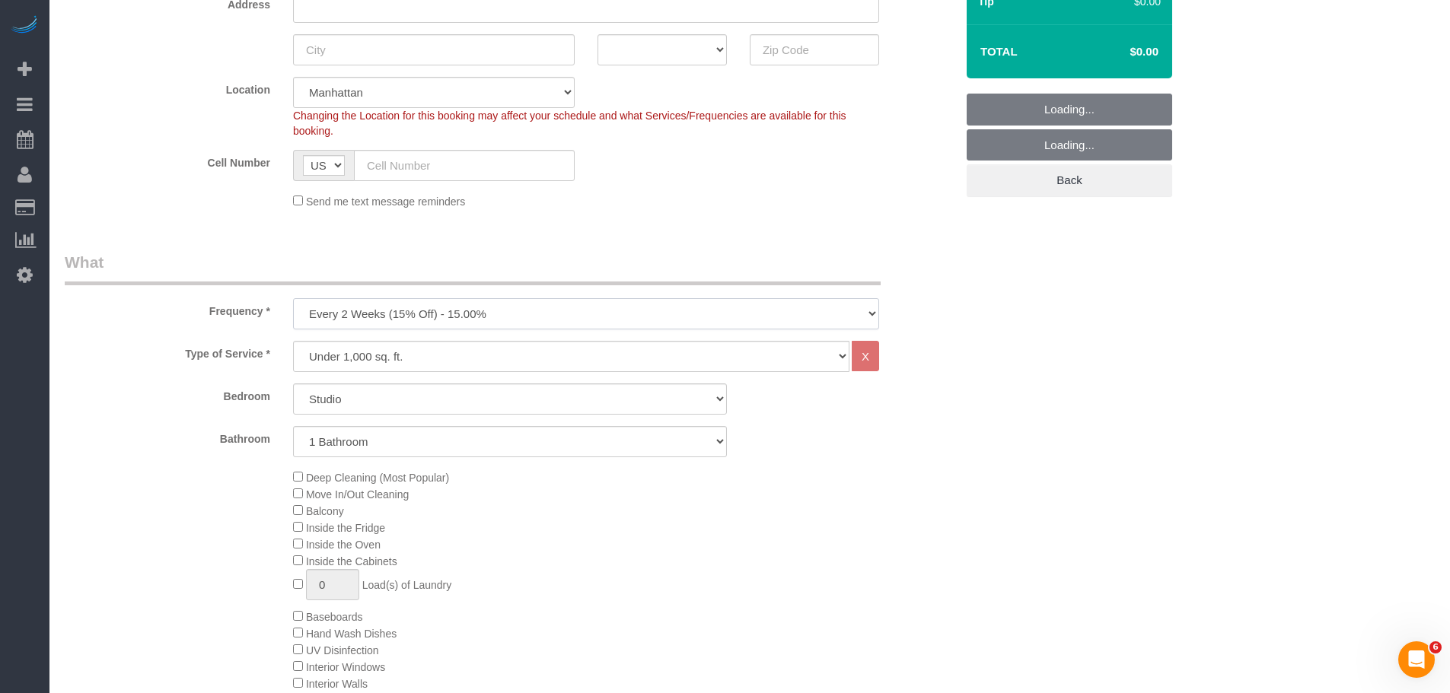
click at [470, 304] on select "One Time Weekly (20% Off) - 20.00% Every 2 Weeks (15% Off) - 15.00% Every 4 Wee…" at bounding box center [586, 313] width 586 height 31
select select "object:2311"
click at [293, 298] on select "One Time Weekly (20% Off) - 20.00% Every 2 Weeks (15% Off) - 15.00% Every 4 Wee…" at bounding box center [586, 313] width 586 height 31
click at [458, 400] on select "Studio 1 Bedroom 2 Bedrooms 3 Bedrooms" at bounding box center [510, 399] width 434 height 31
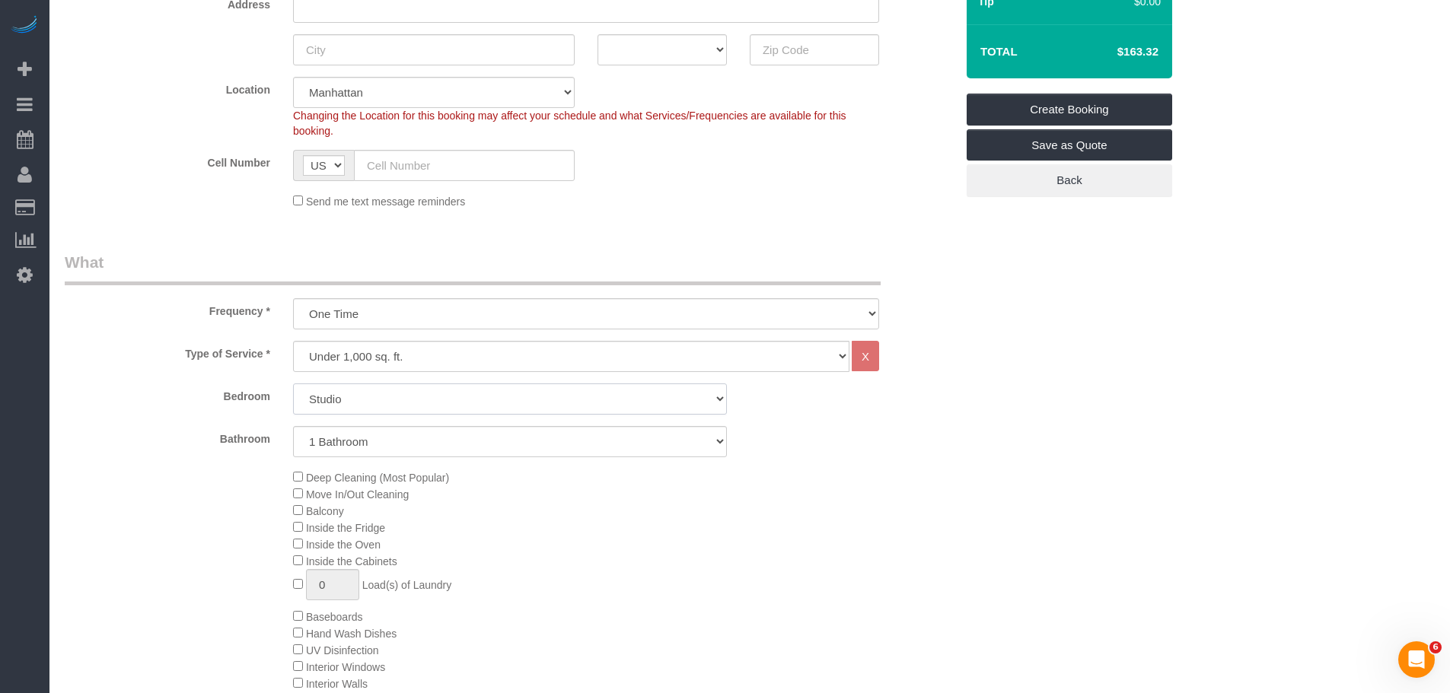
click at [293, 384] on select "Studio 1 Bedroom 2 Bedrooms 3 Bedrooms" at bounding box center [510, 399] width 434 height 31
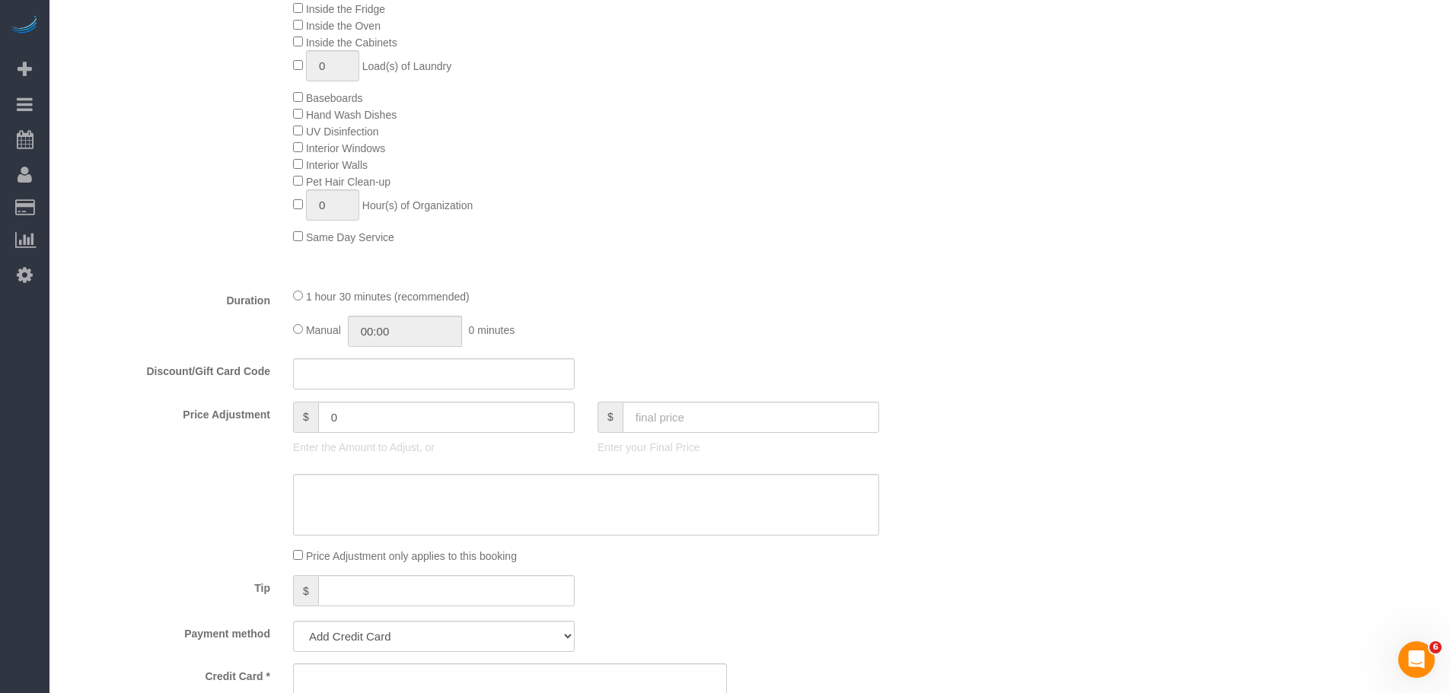
scroll to position [837, 0]
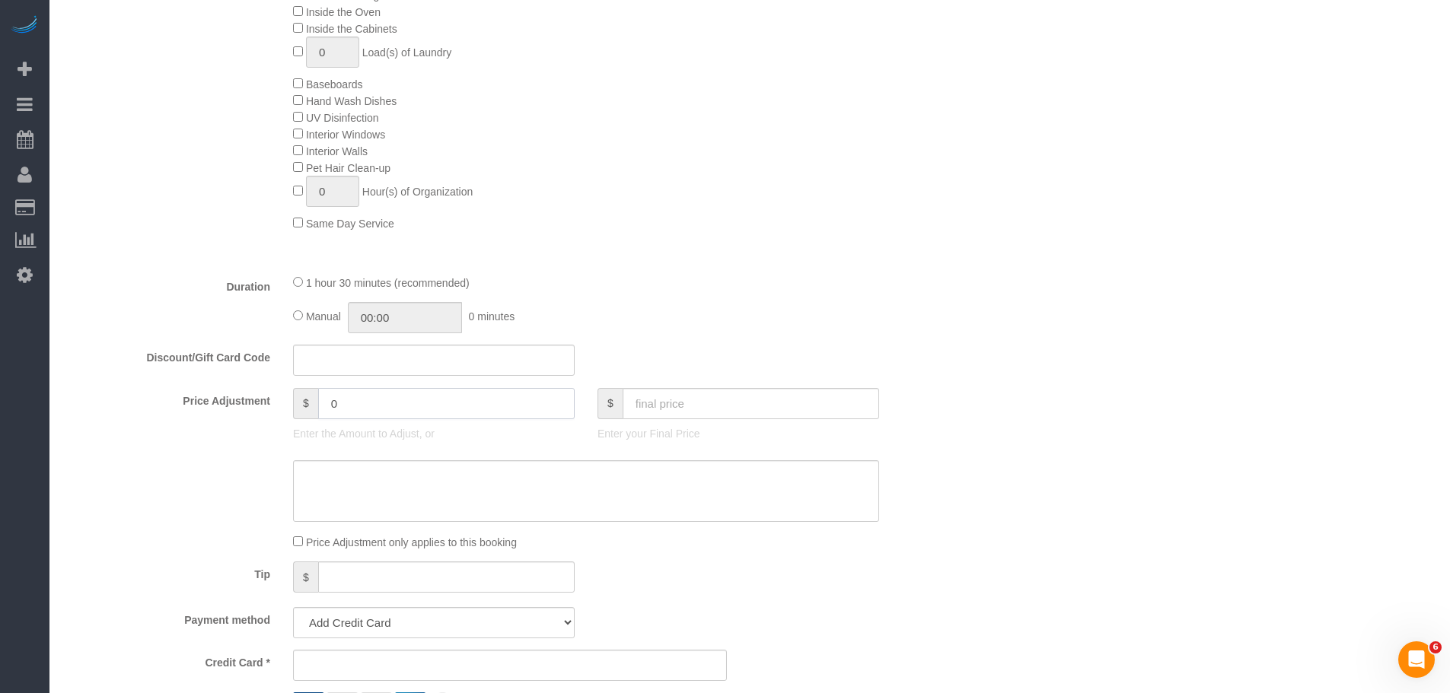
click at [378, 399] on input "0" at bounding box center [446, 403] width 257 height 31
click at [342, 415] on input "text" at bounding box center [446, 403] width 257 height 31
type input "."
click at [383, 480] on textarea at bounding box center [586, 492] width 586 height 62
type textarea "f"
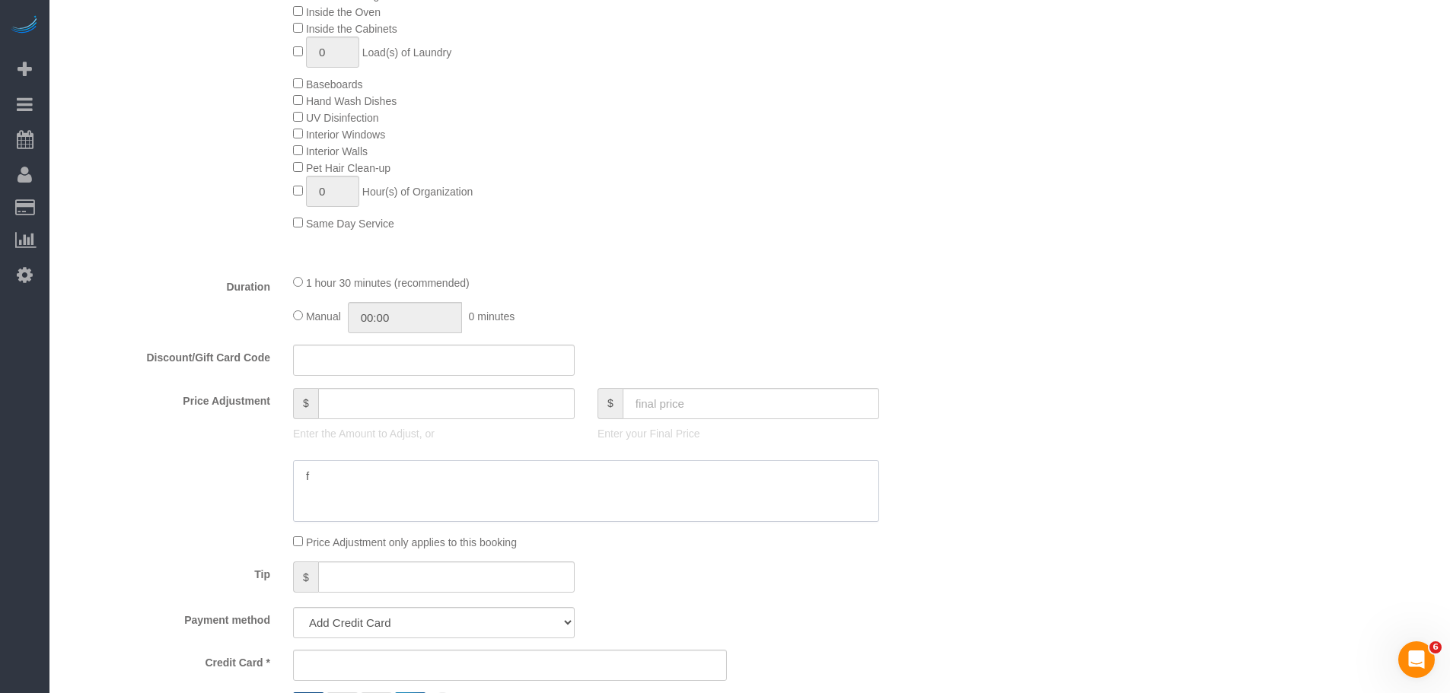
type input "0"
click at [370, 362] on input "text" at bounding box center [434, 360] width 282 height 31
type input "s"
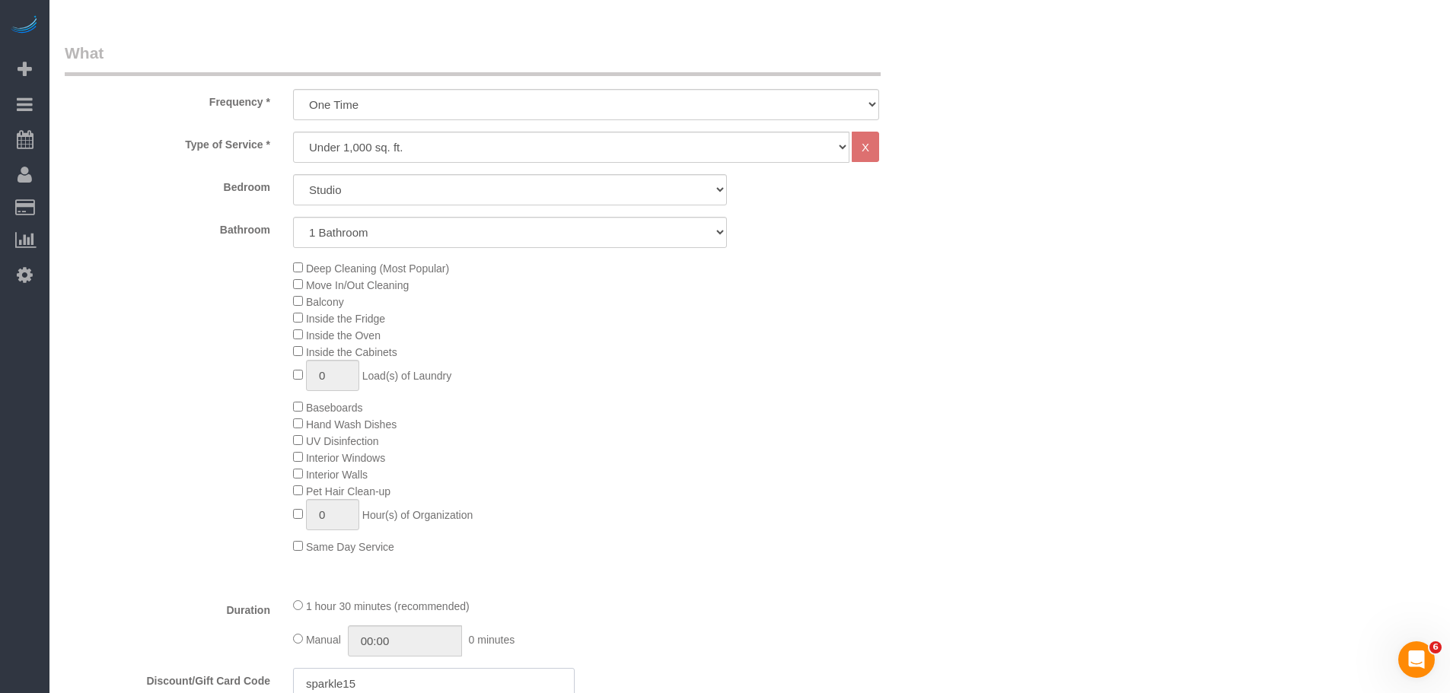
scroll to position [685, 0]
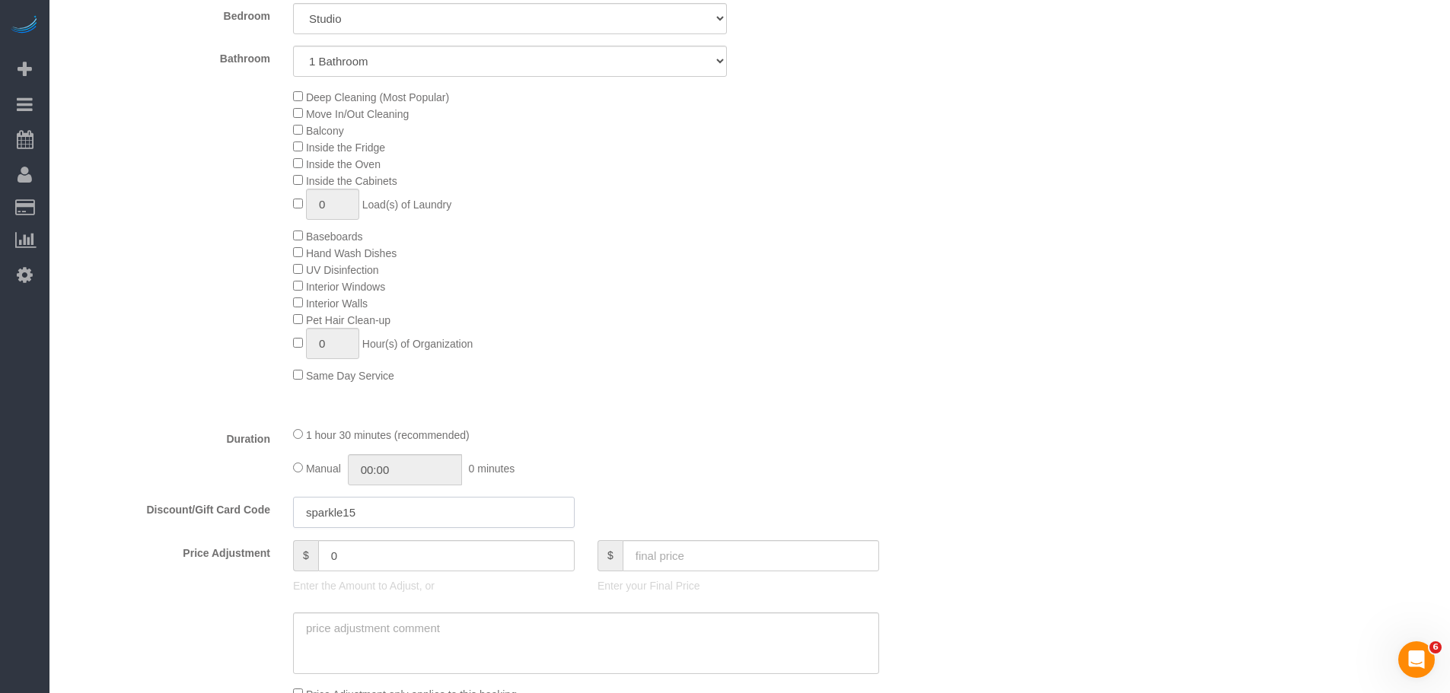
drag, startPoint x: 377, startPoint y: 510, endPoint x: 255, endPoint y: 508, distance: 121.8
click at [255, 508] on div "Discount/Gift Card Code sparkle15" at bounding box center [509, 513] width 913 height 32
type input "ms15"
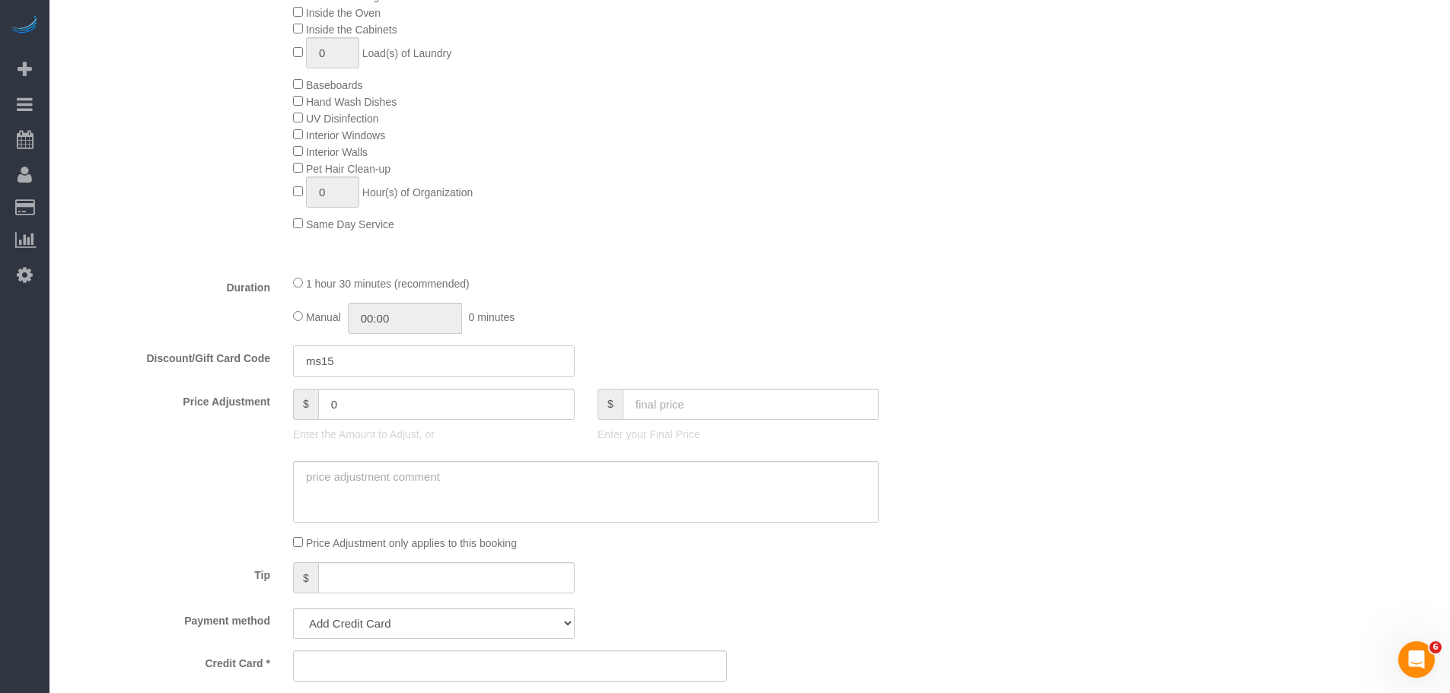
scroll to position [837, 0]
drag, startPoint x: 387, startPoint y: 371, endPoint x: 376, endPoint y: 374, distance: 11.1
click at [298, 375] on input "ms15" at bounding box center [434, 360] width 282 height 31
click at [27, 269] on icon at bounding box center [25, 275] width 16 height 18
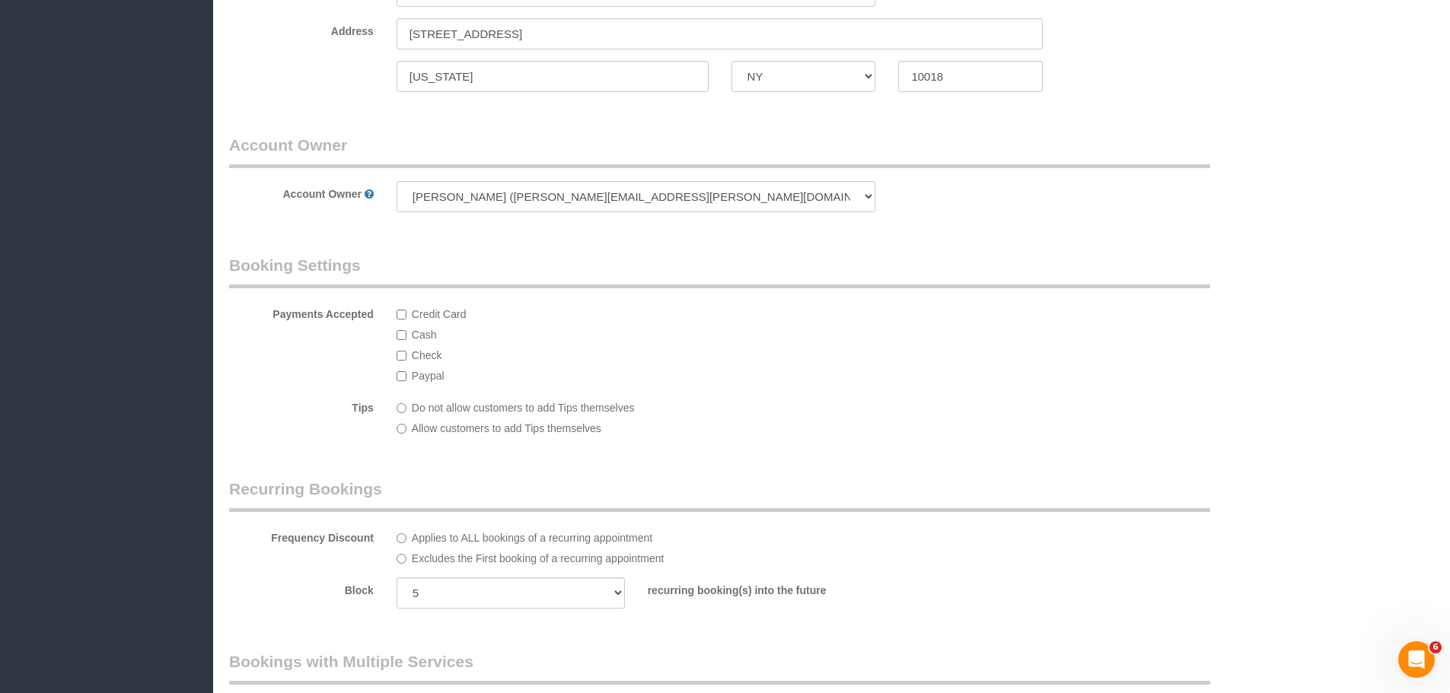
select select "425"
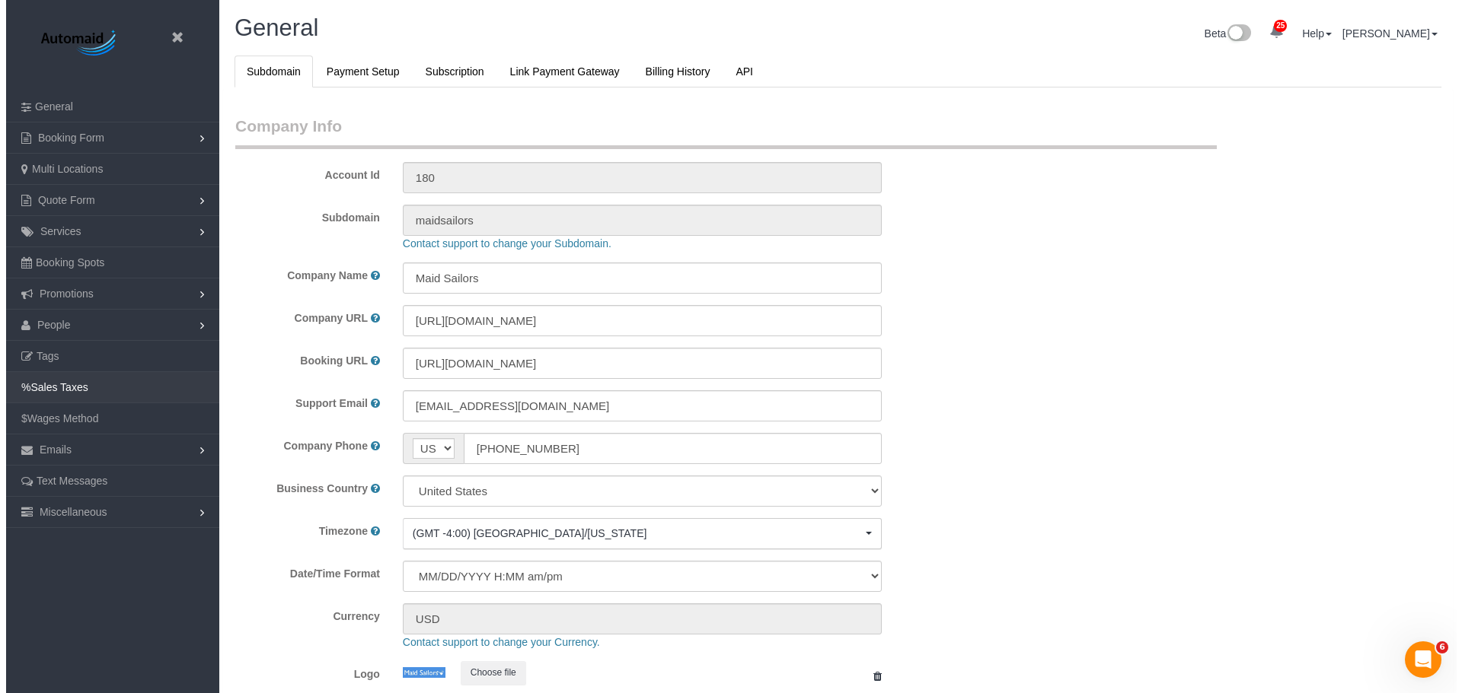
scroll to position [3212, 1450]
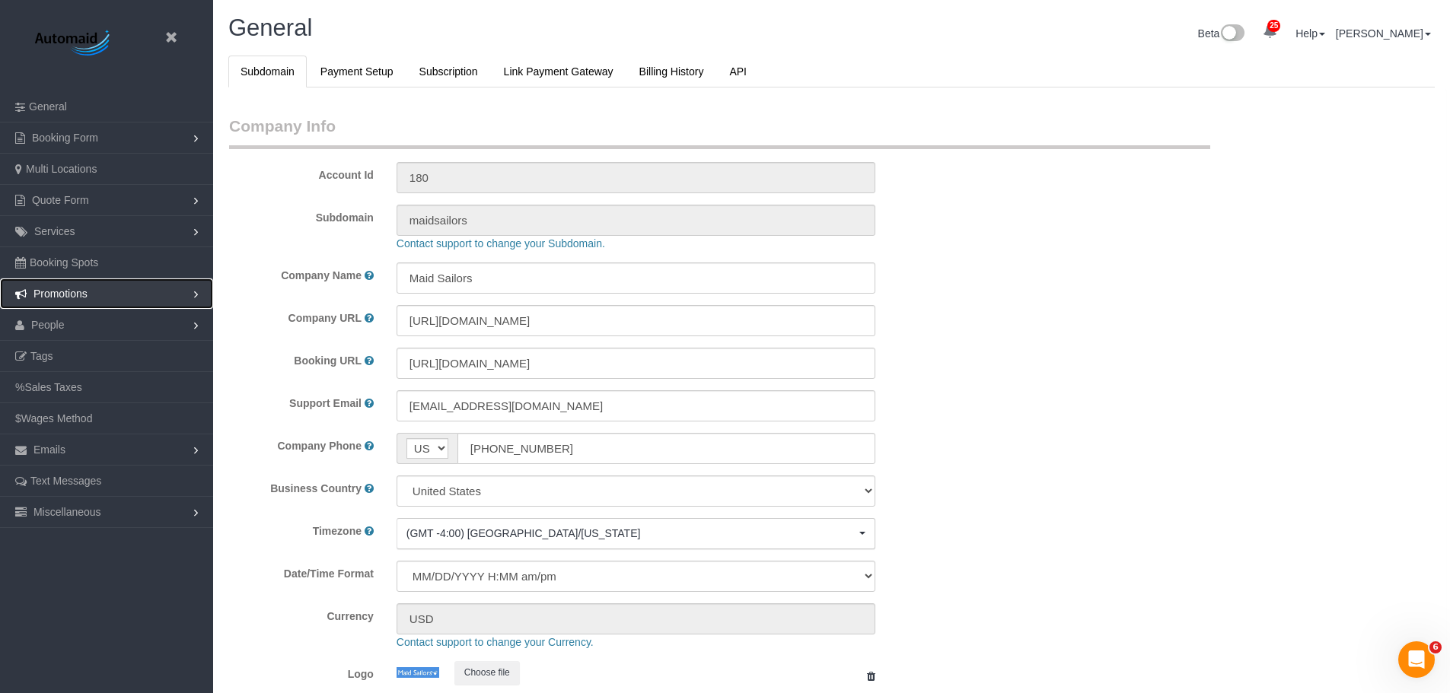
click at [72, 299] on span "Promotions" at bounding box center [60, 294] width 54 height 12
click at [102, 327] on link "Discount Codes" at bounding box center [106, 325] width 213 height 30
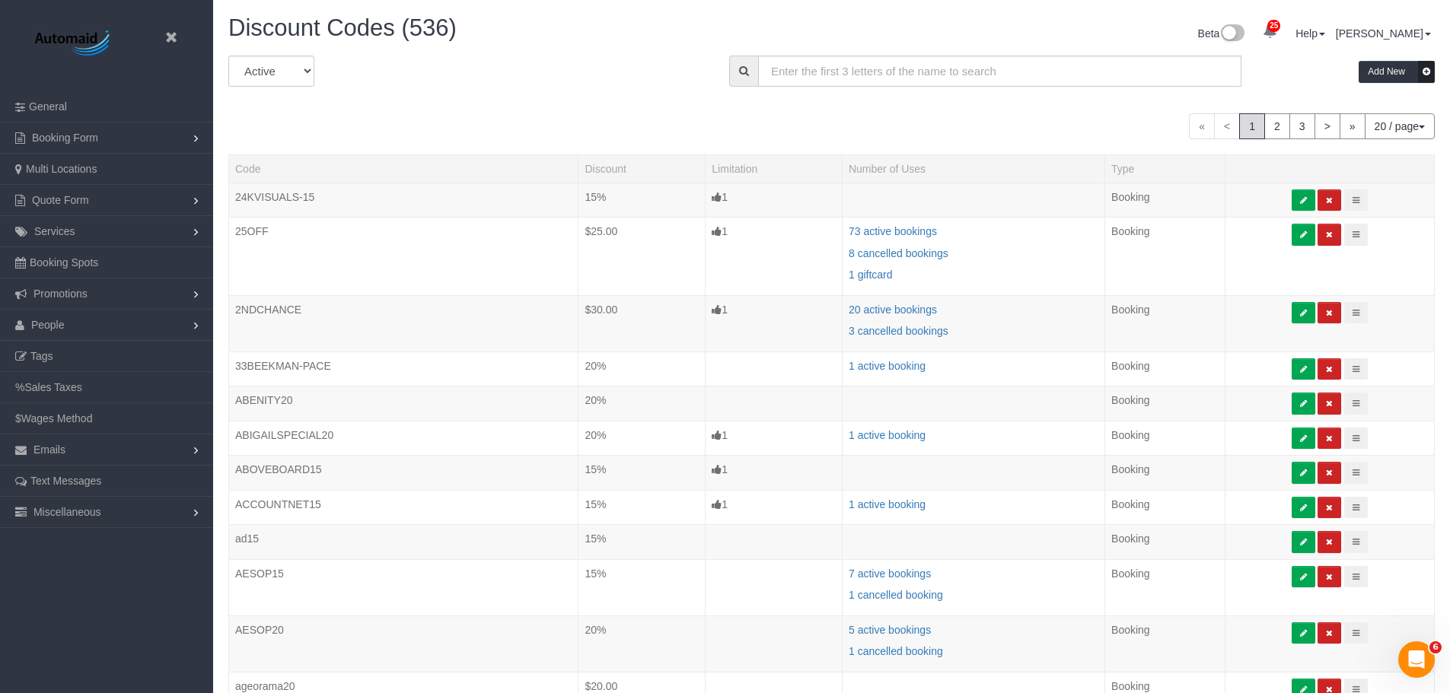
scroll to position [1115, 1450]
drag, startPoint x: 506, startPoint y: 104, endPoint x: 504, endPoint y: 130, distance: 26.0
click at [506, 104] on div "All Active Archived Add New « < 1 2 3 > » 20 / page 10 / page 20 / page 30 / pa…" at bounding box center [831, 552] width 1207 height 992
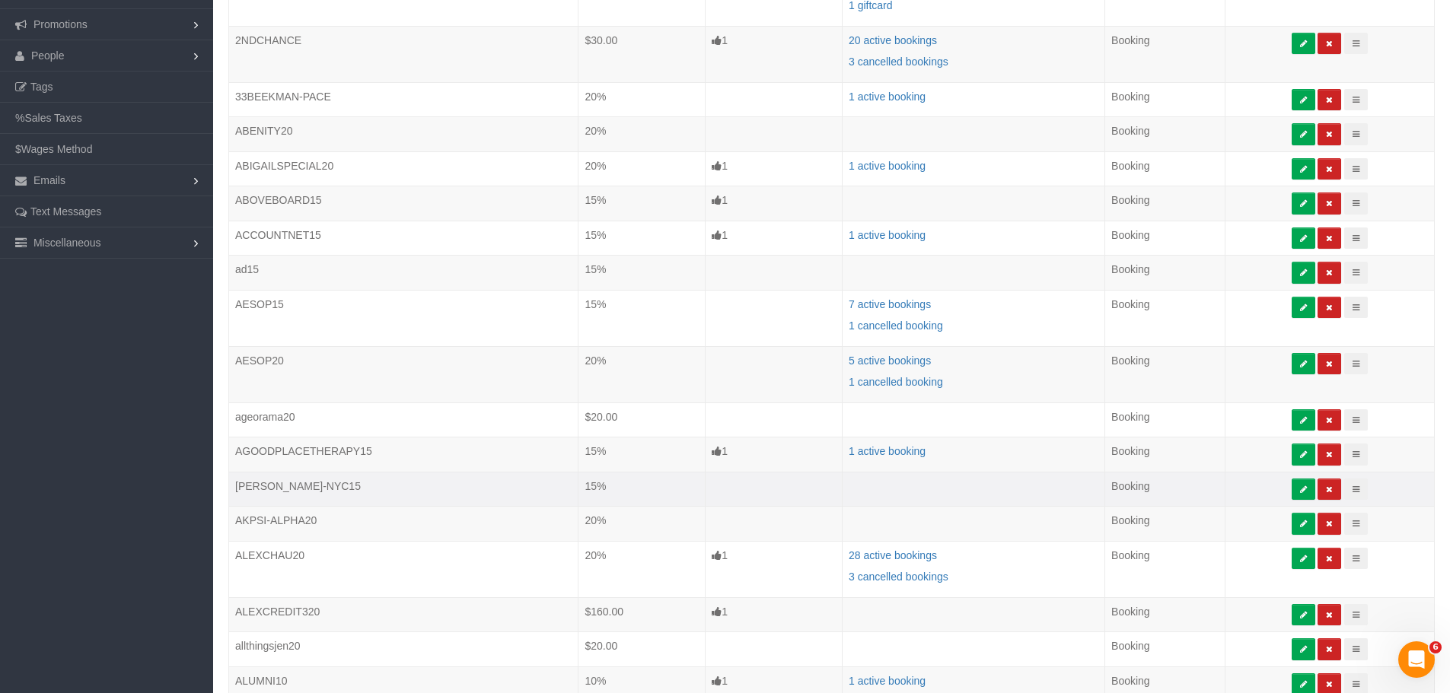
scroll to position [422, 0]
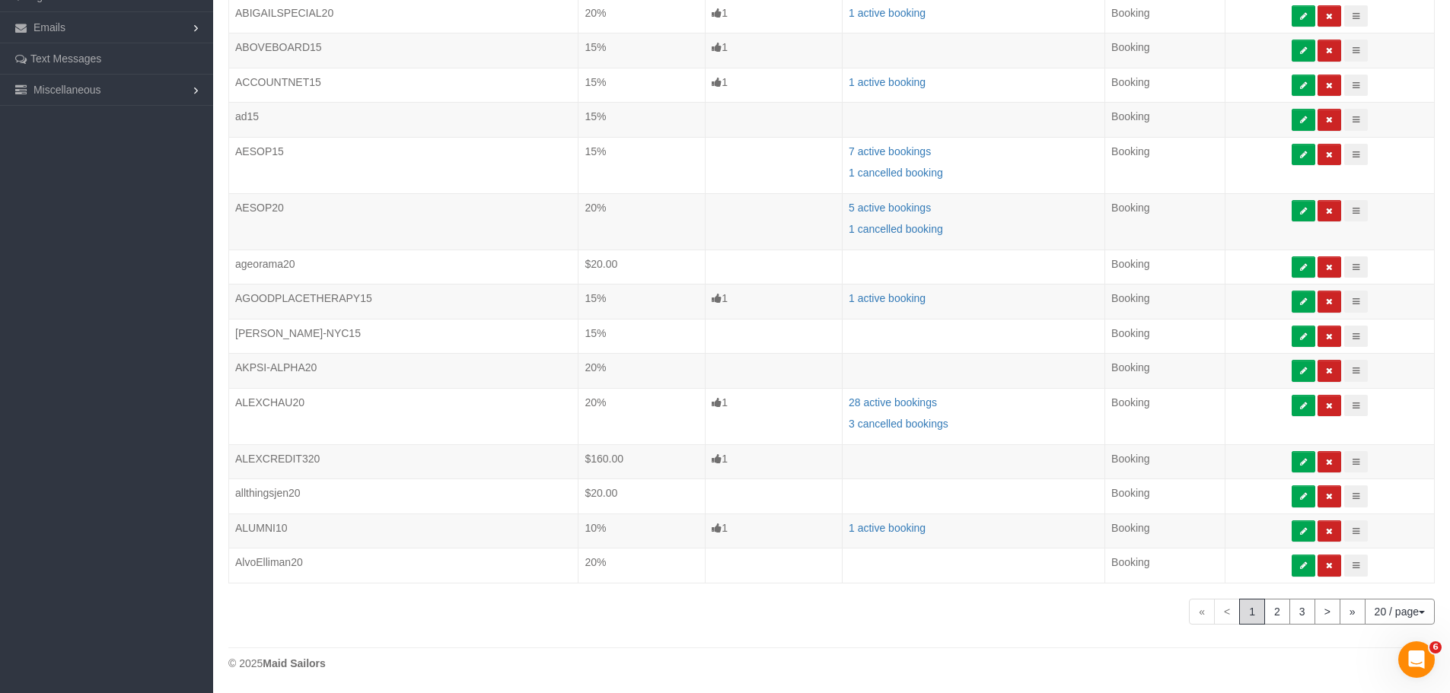
click at [1408, 622] on button "20 / page" at bounding box center [1400, 612] width 70 height 26
click at [1351, 675] on link "30 / page" at bounding box center [1374, 681] width 120 height 20
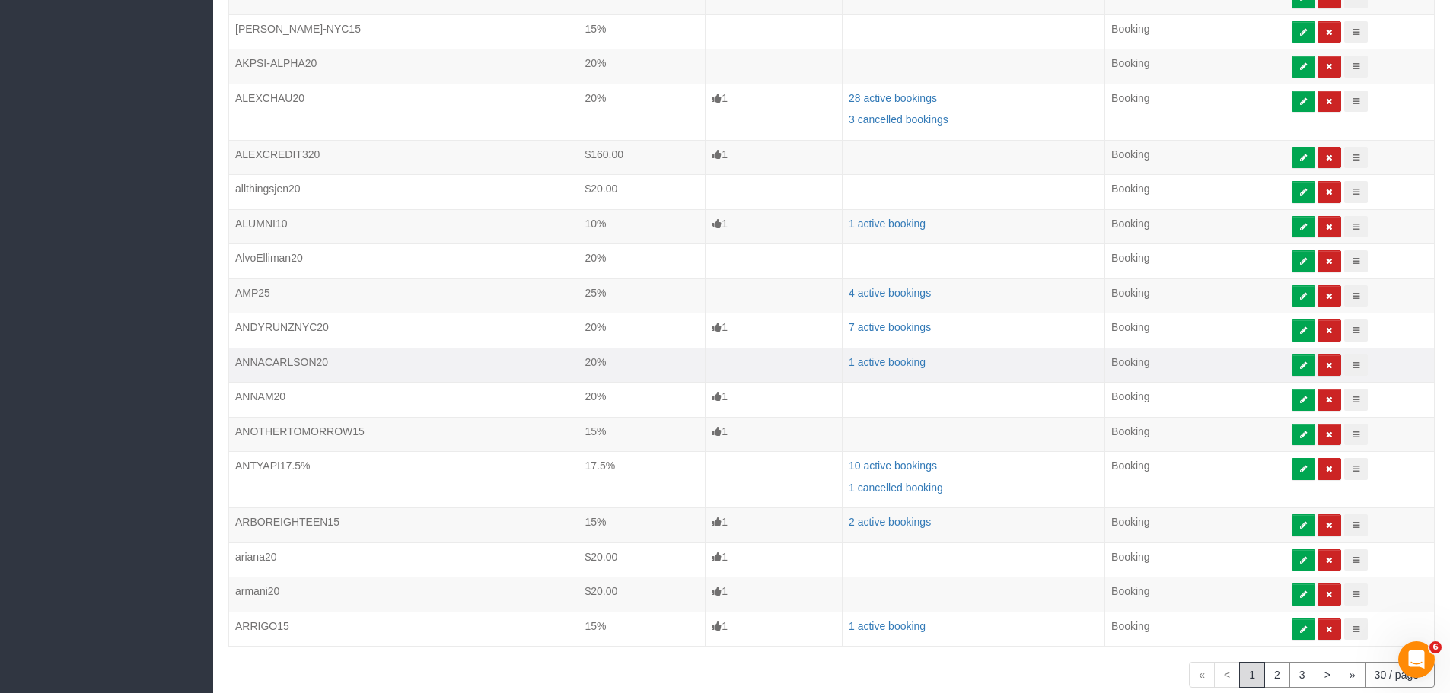
scroll to position [790, 0]
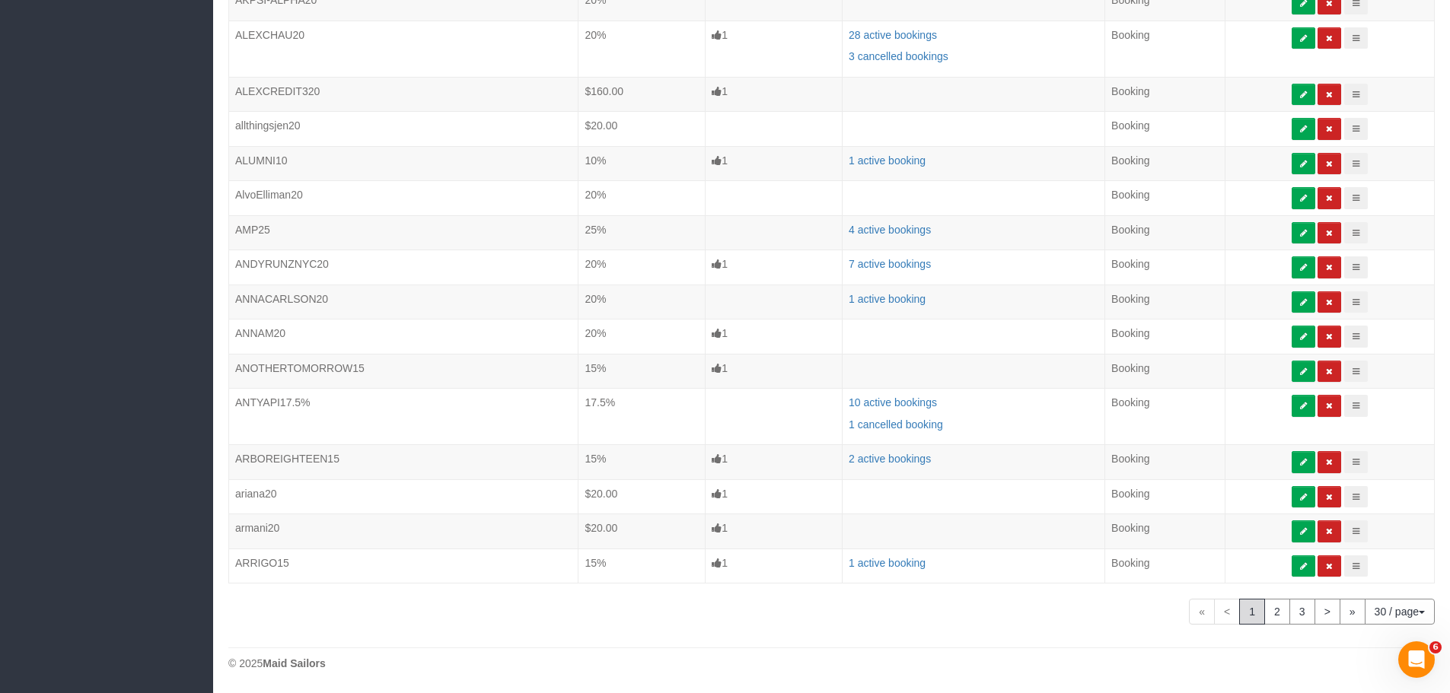
click at [1394, 614] on button "30 / page" at bounding box center [1400, 612] width 70 height 26
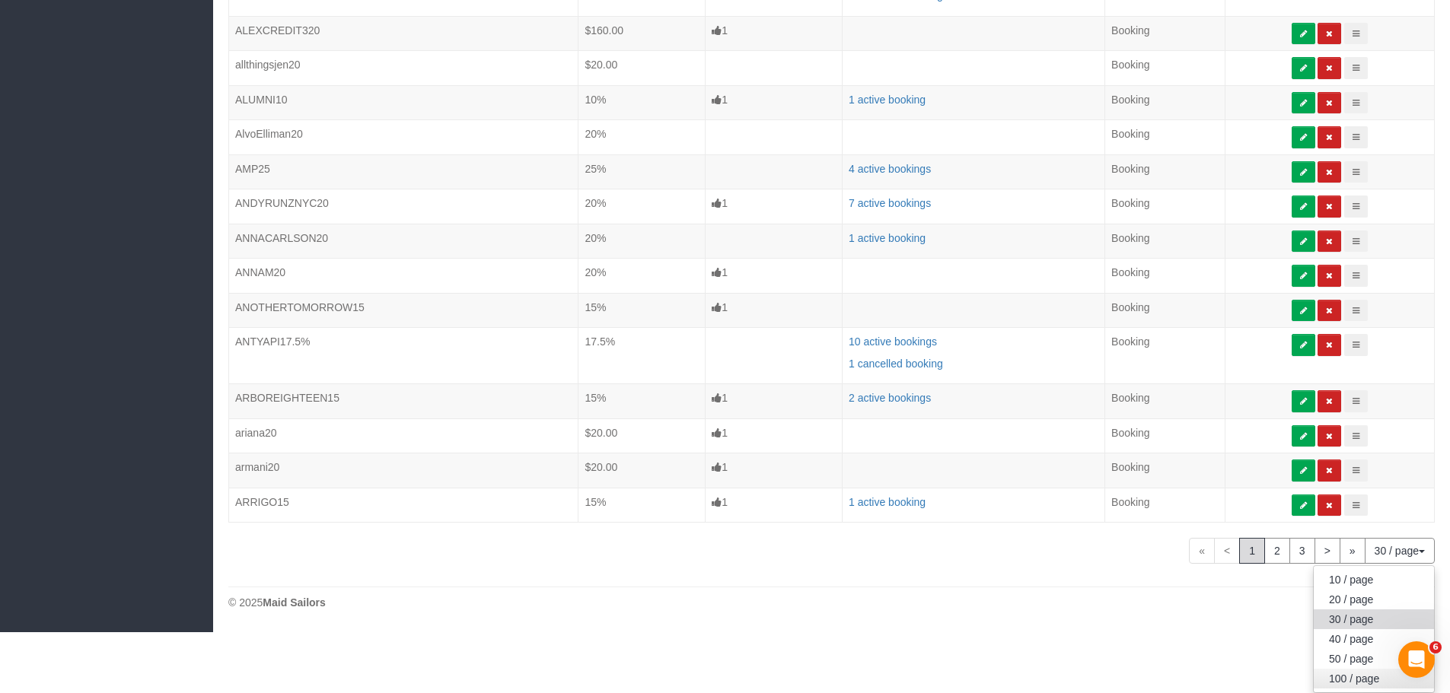
click at [1352, 681] on link "100 / page" at bounding box center [1374, 679] width 120 height 20
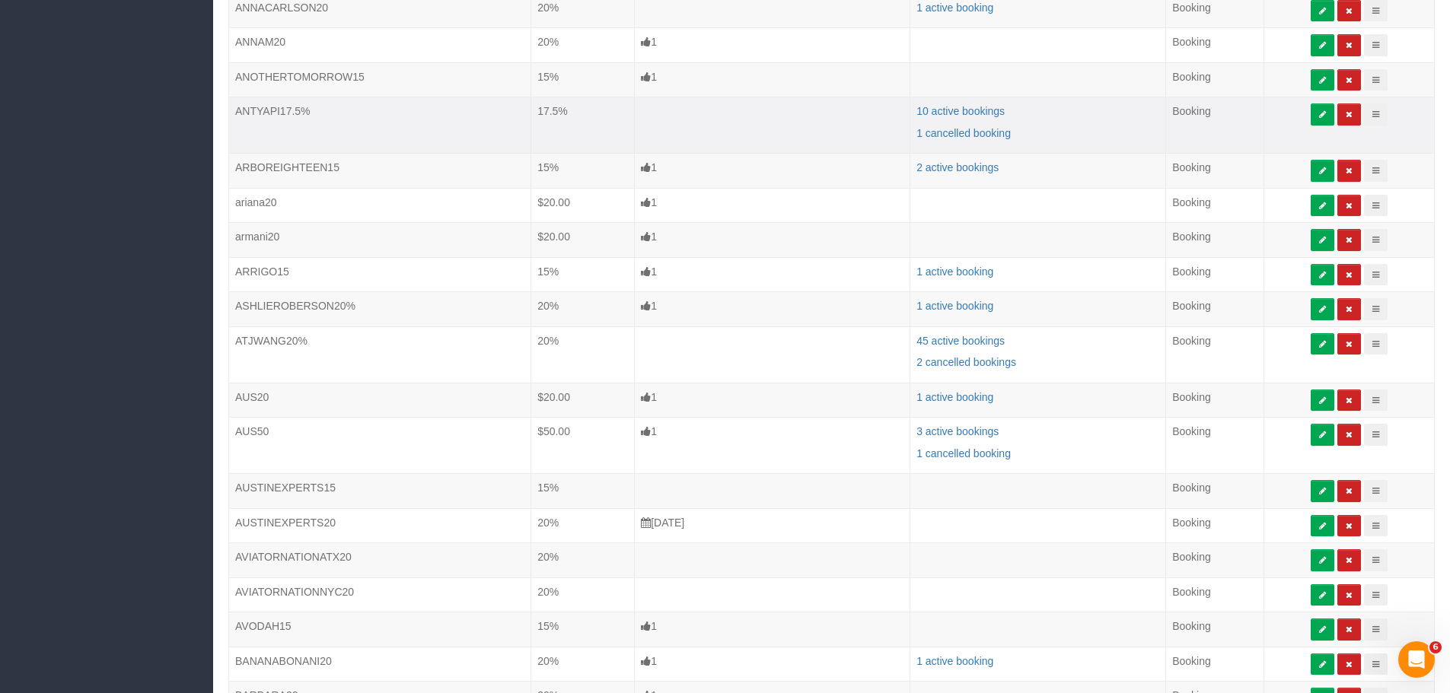
scroll to position [1156, 0]
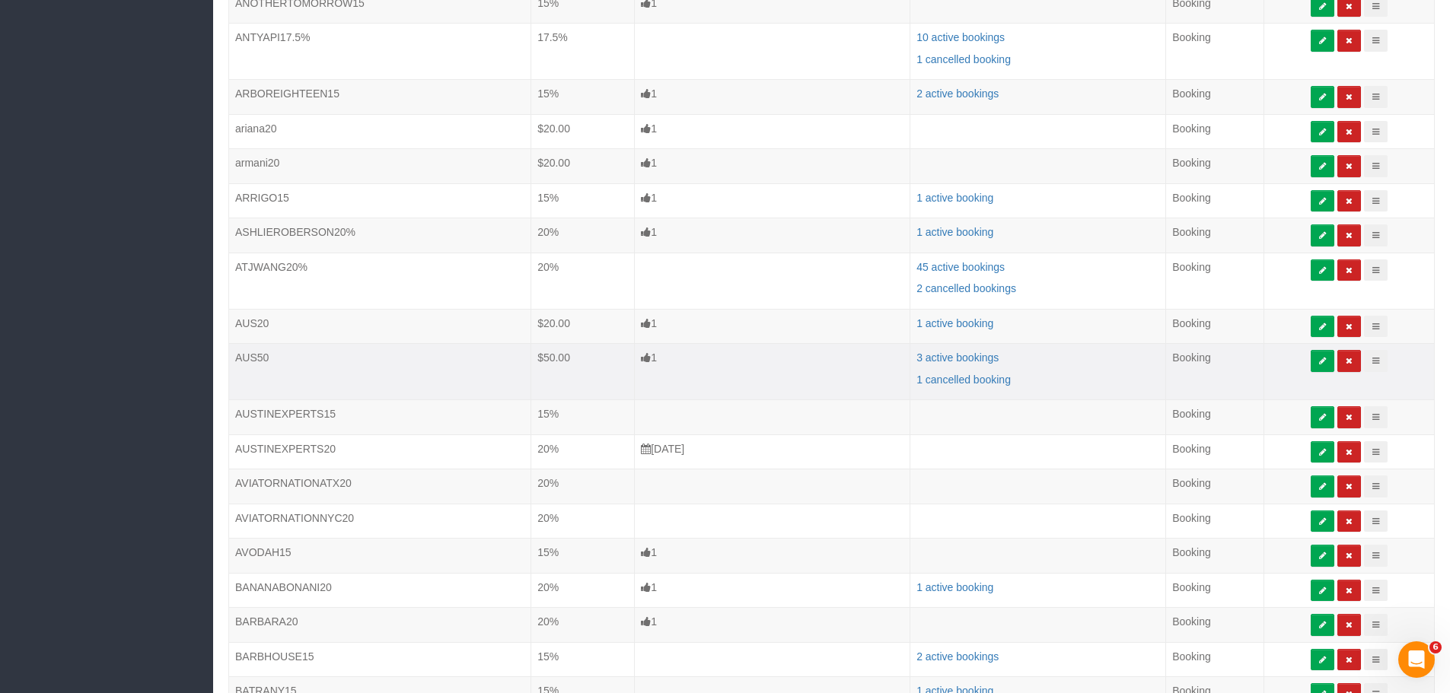
click at [787, 355] on p "1" at bounding box center [772, 357] width 263 height 15
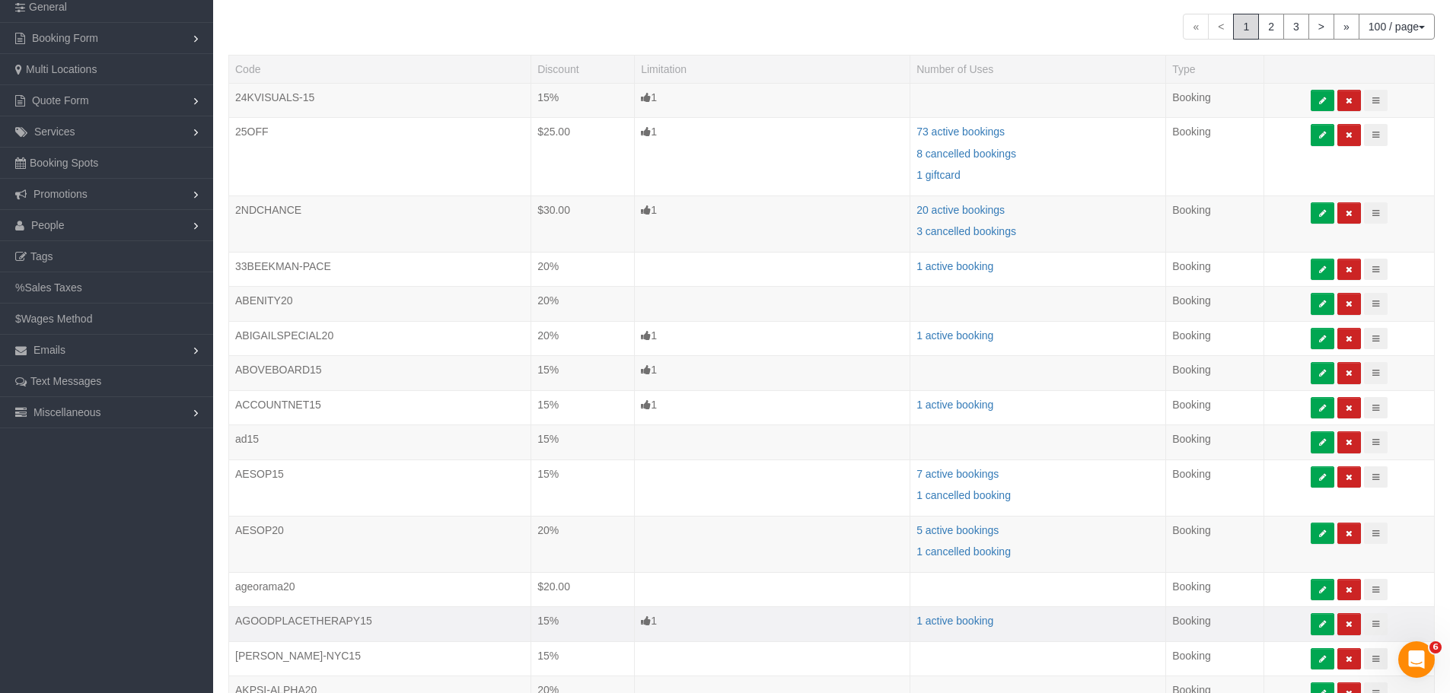
scroll to position [0, 0]
